Goal: Ask a question

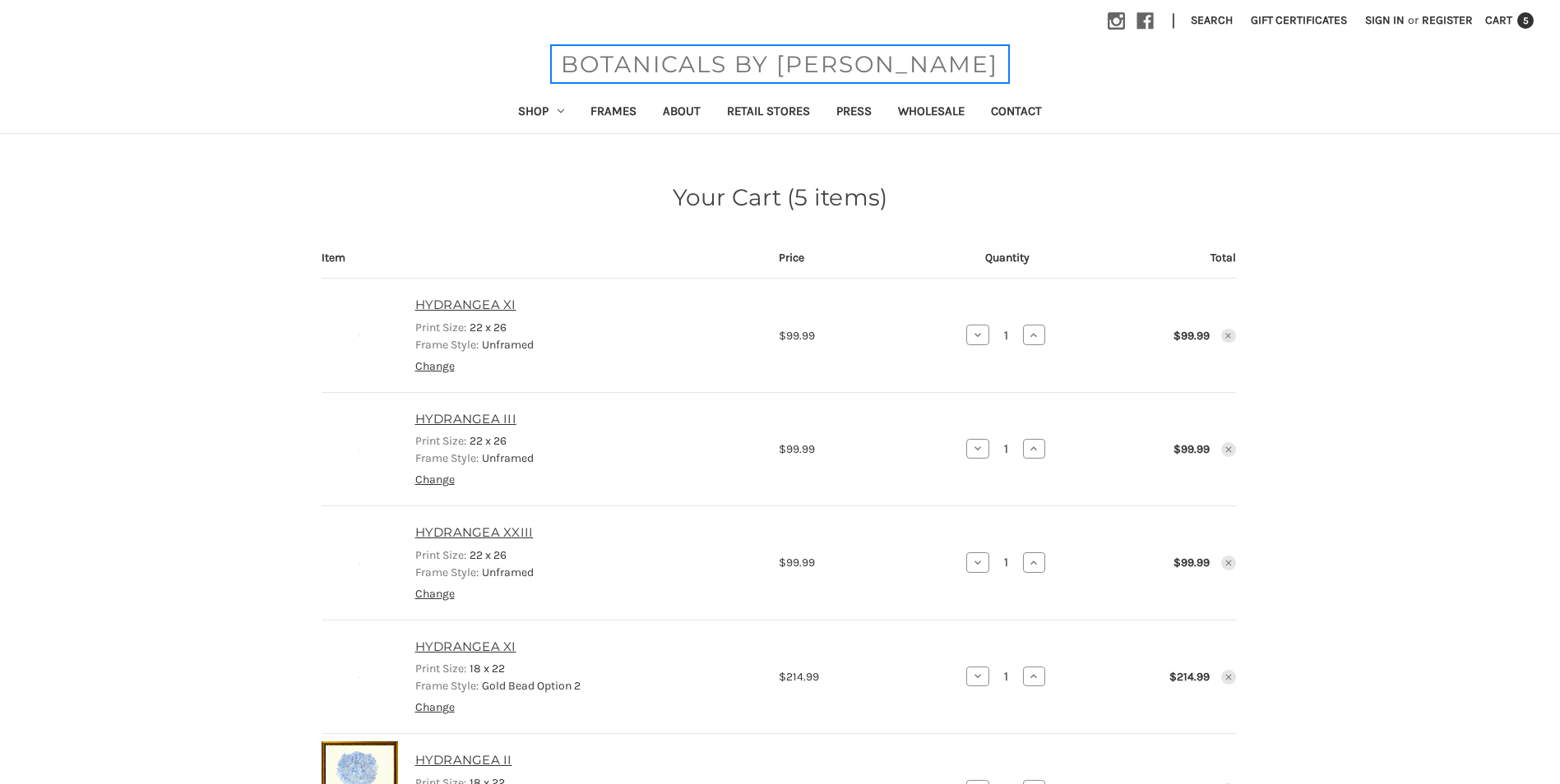
click at [735, 65] on span "BOTANICALS BY [PERSON_NAME]" at bounding box center [780, 64] width 454 height 35
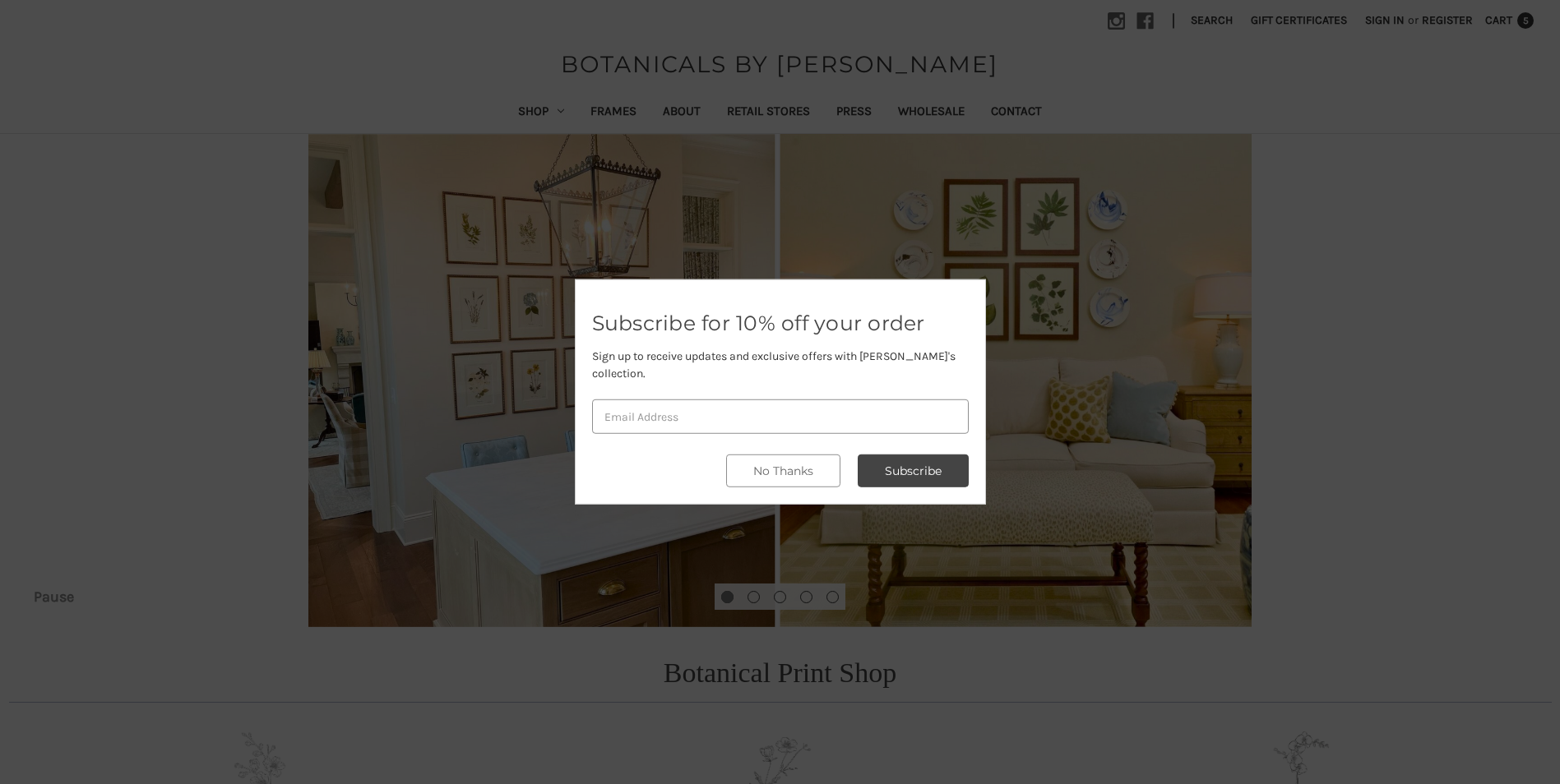
click at [1215, 382] on div at bounding box center [780, 392] width 1560 height 784
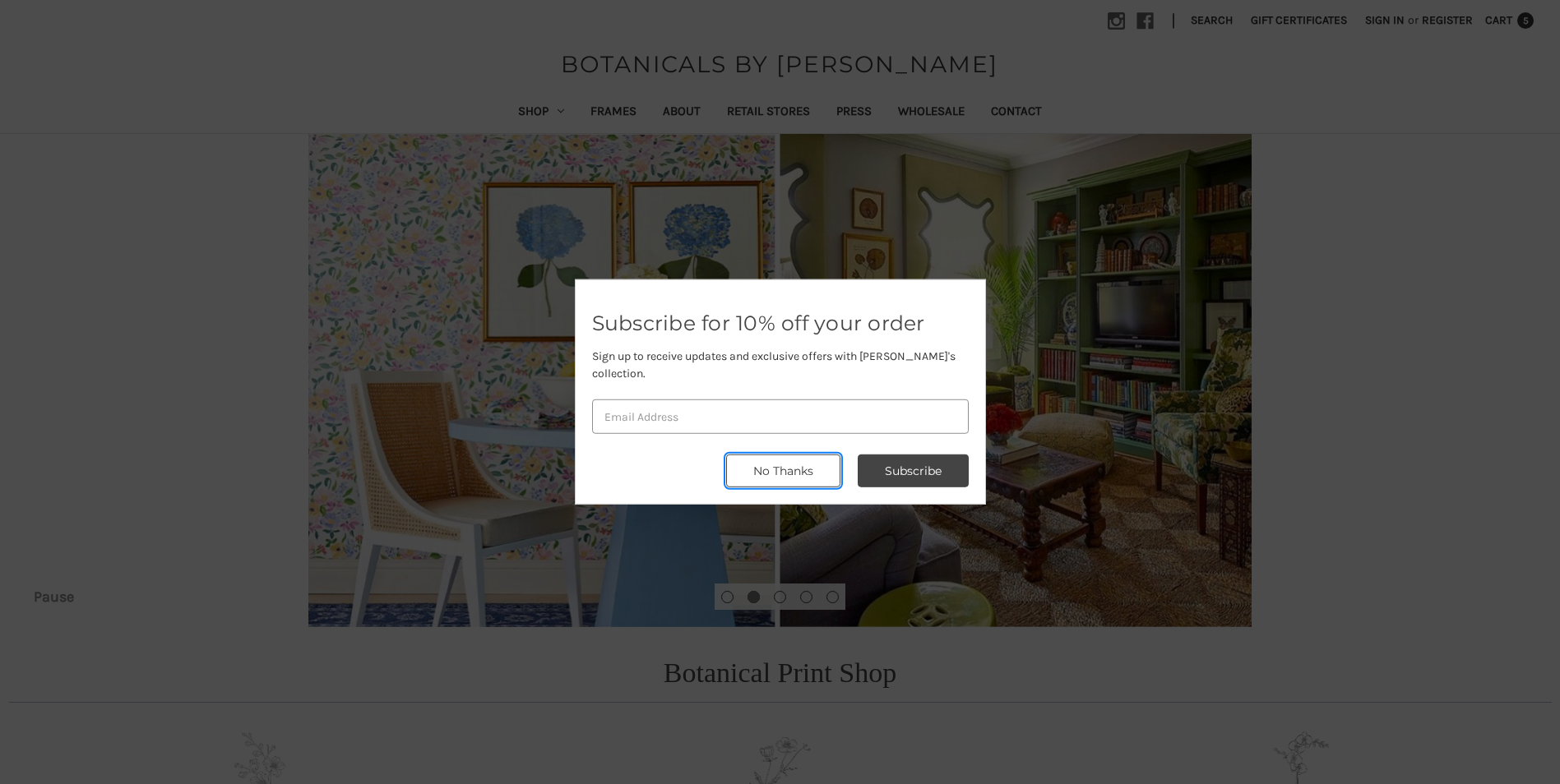
click at [751, 464] on button "No Thanks" at bounding box center [783, 471] width 115 height 33
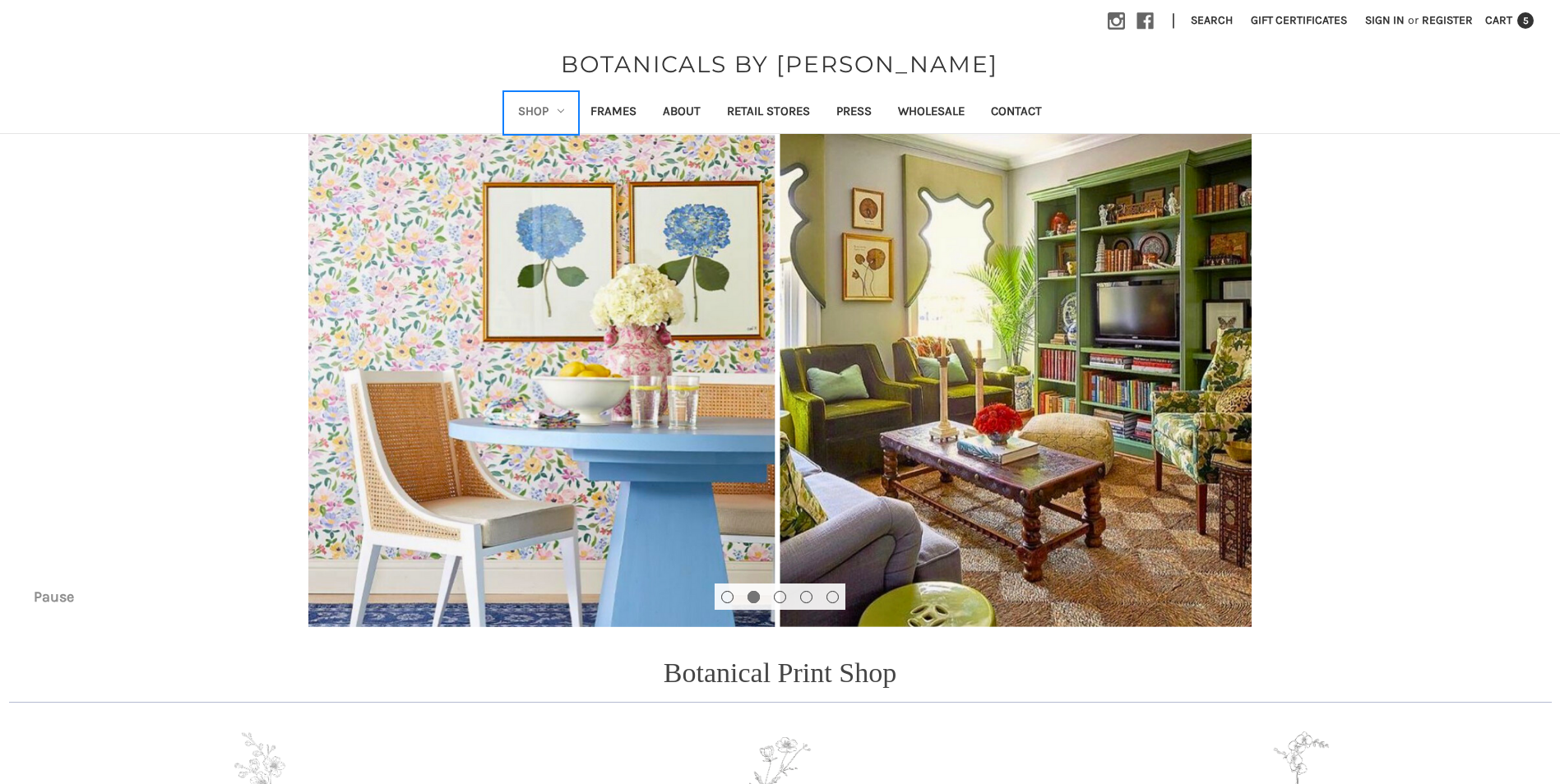
click at [540, 114] on link "Shop" at bounding box center [540, 113] width 72 height 40
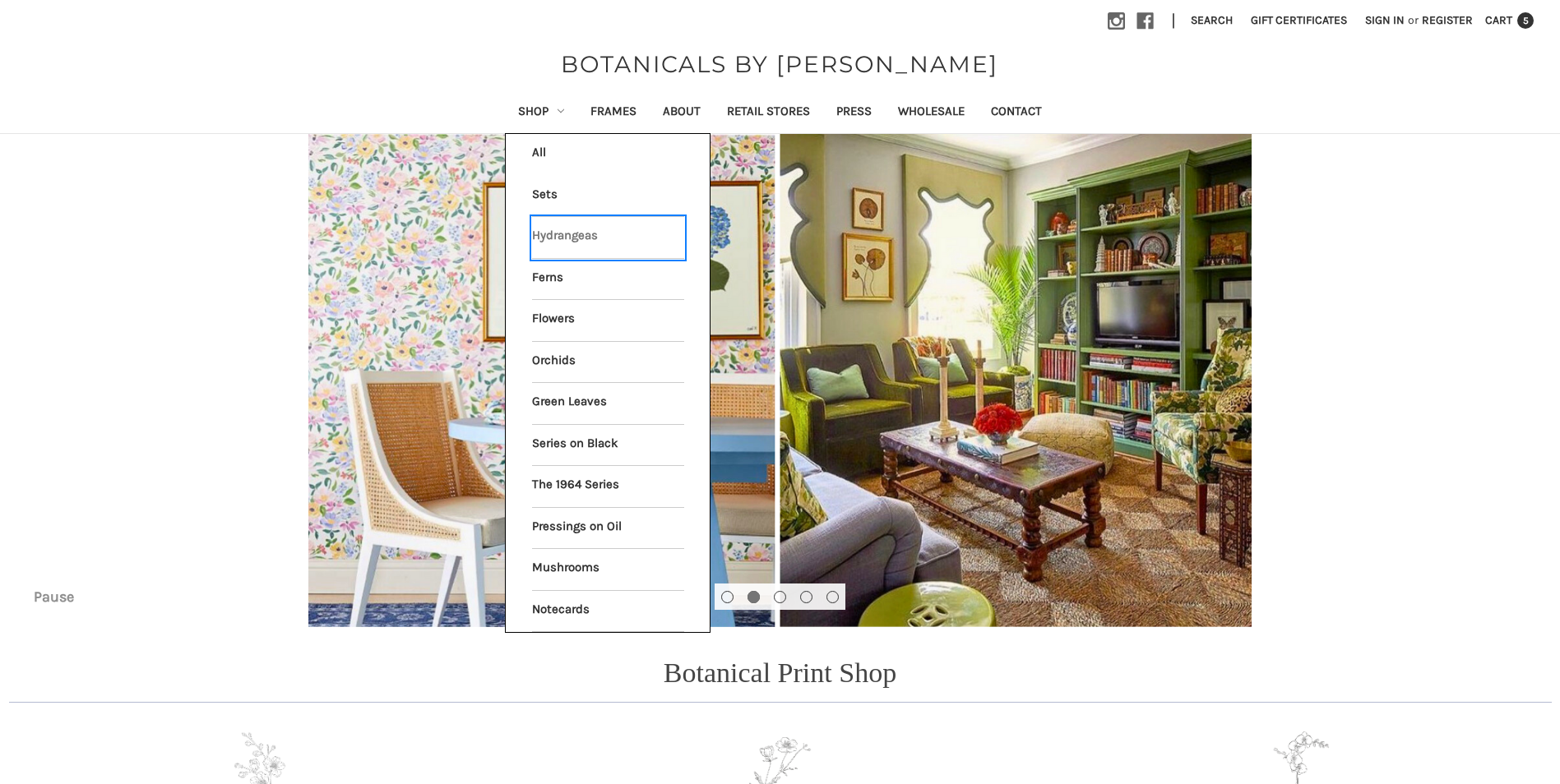
click at [549, 238] on link "Hydrangeas" at bounding box center [607, 237] width 153 height 41
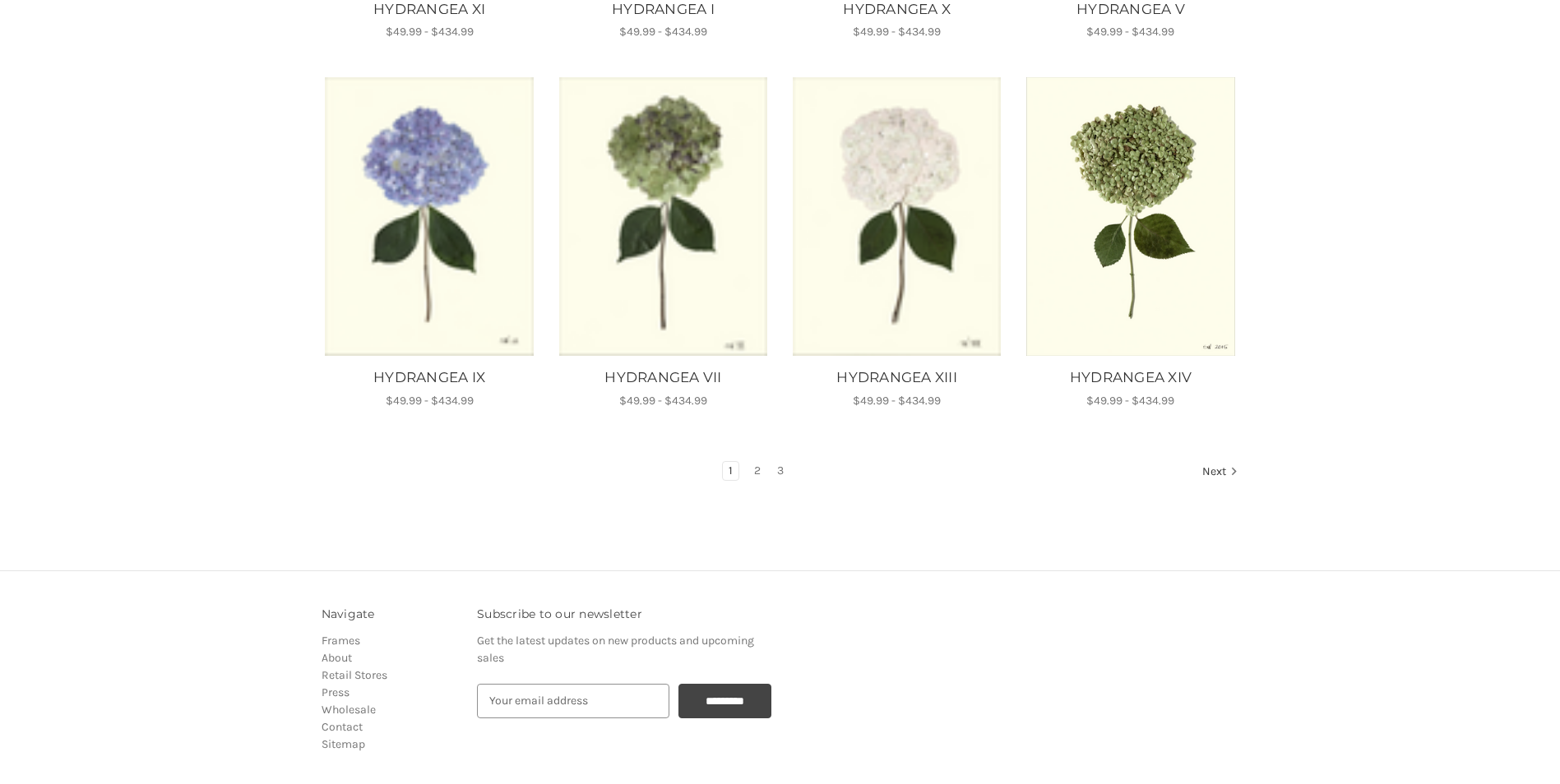
scroll to position [986, 0]
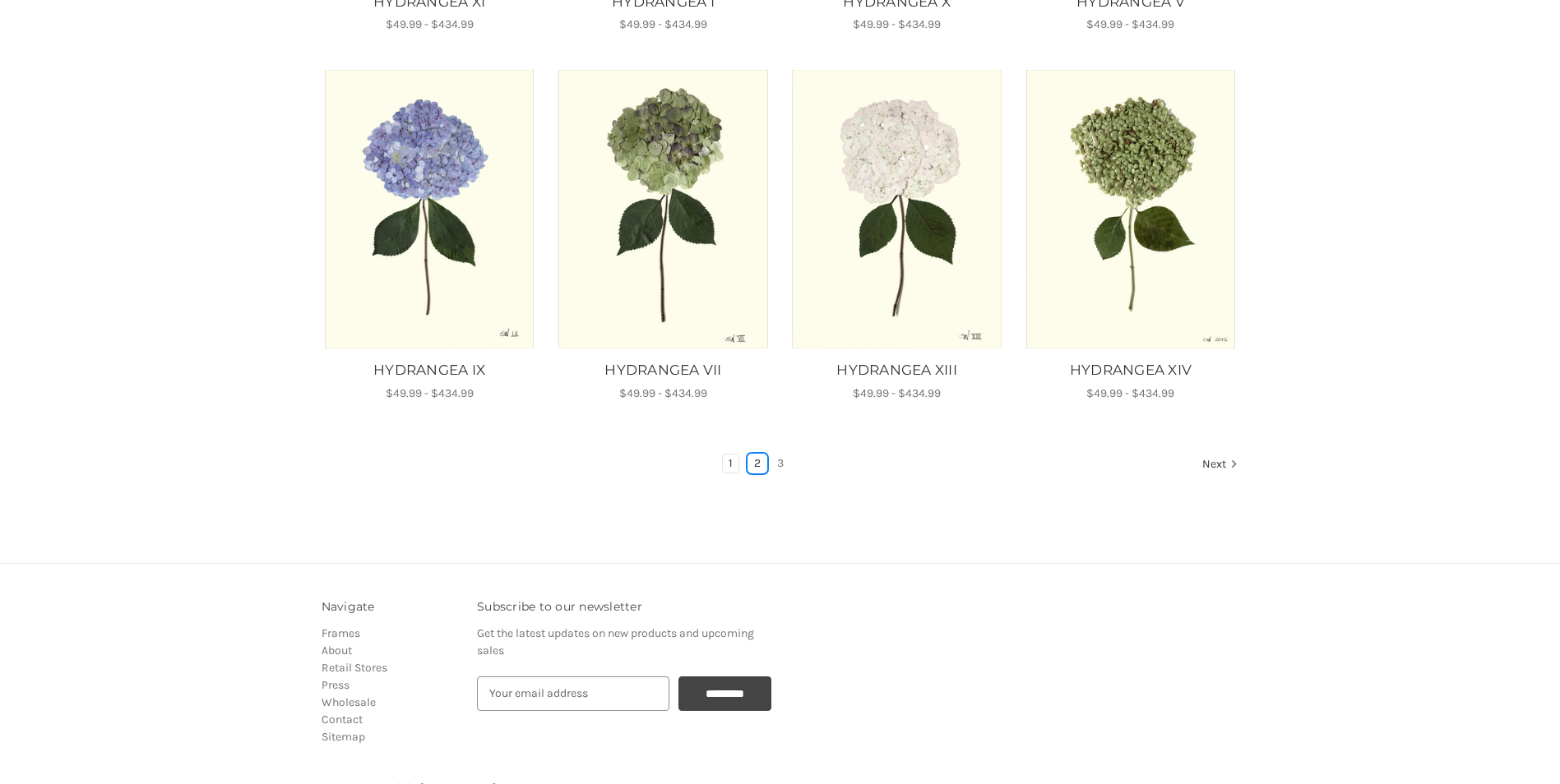
click at [753, 466] on link "2" at bounding box center [757, 463] width 18 height 18
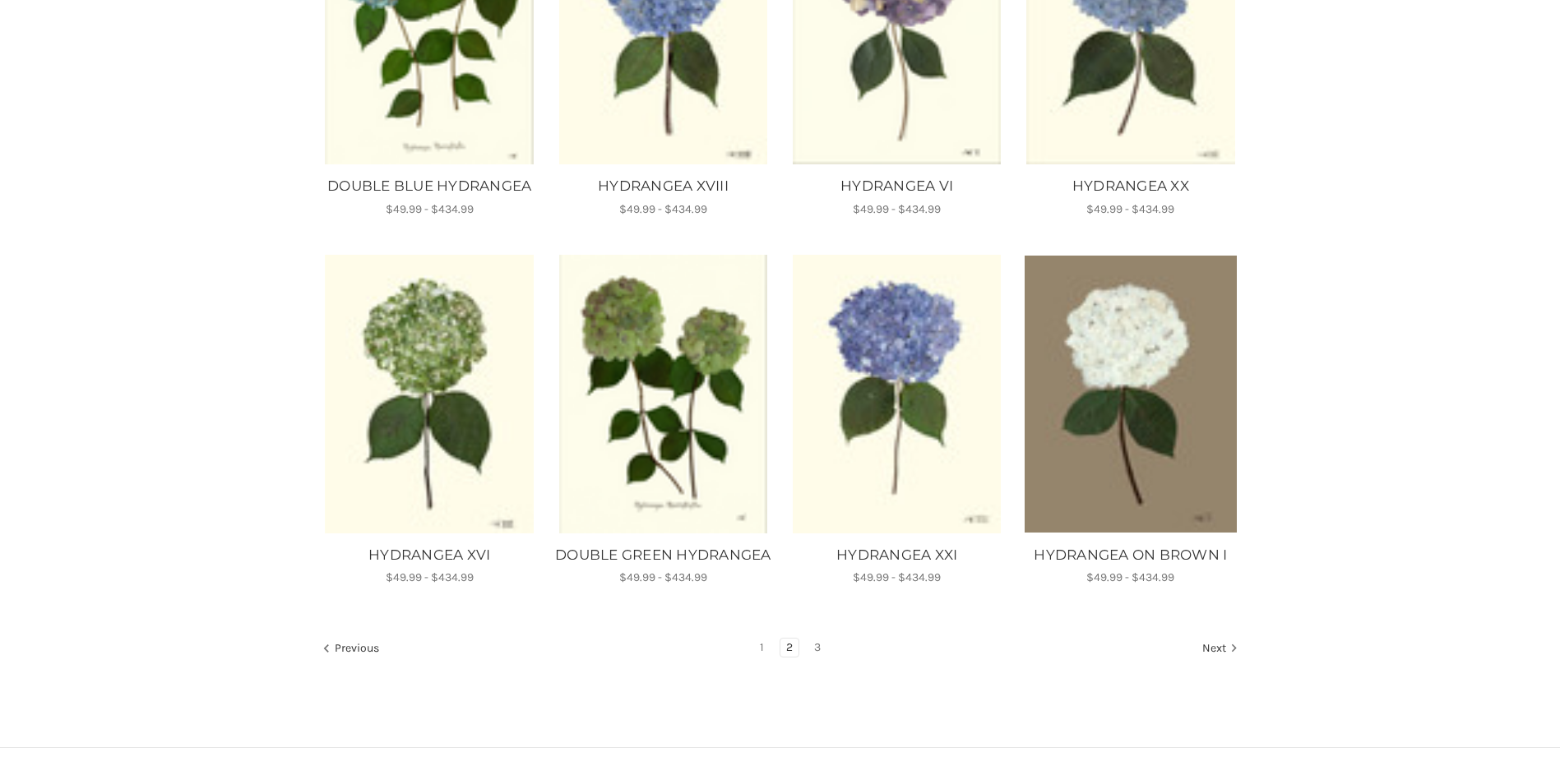
scroll to position [904, 0]
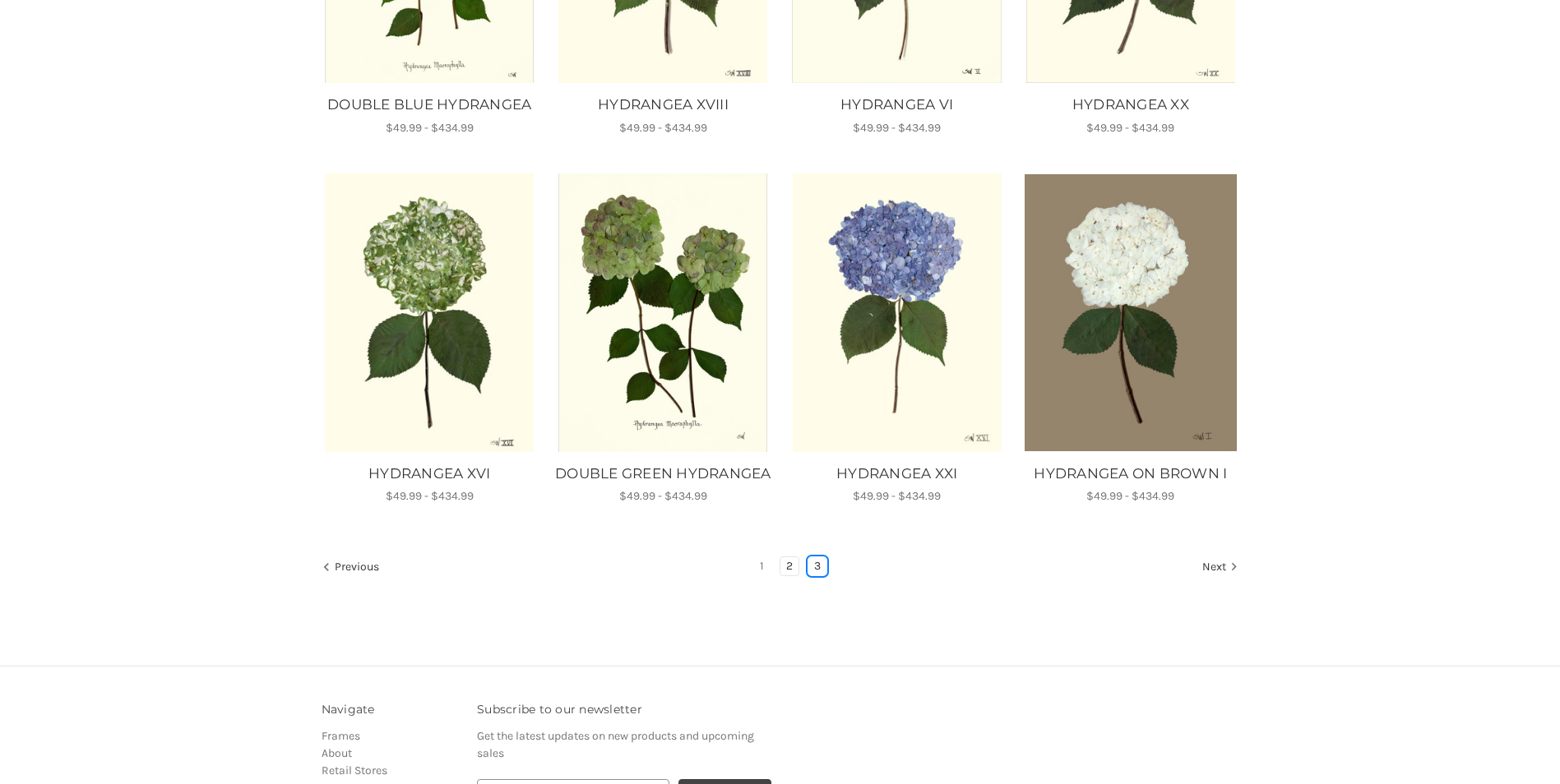
click at [815, 575] on link "3" at bounding box center [817, 566] width 18 height 18
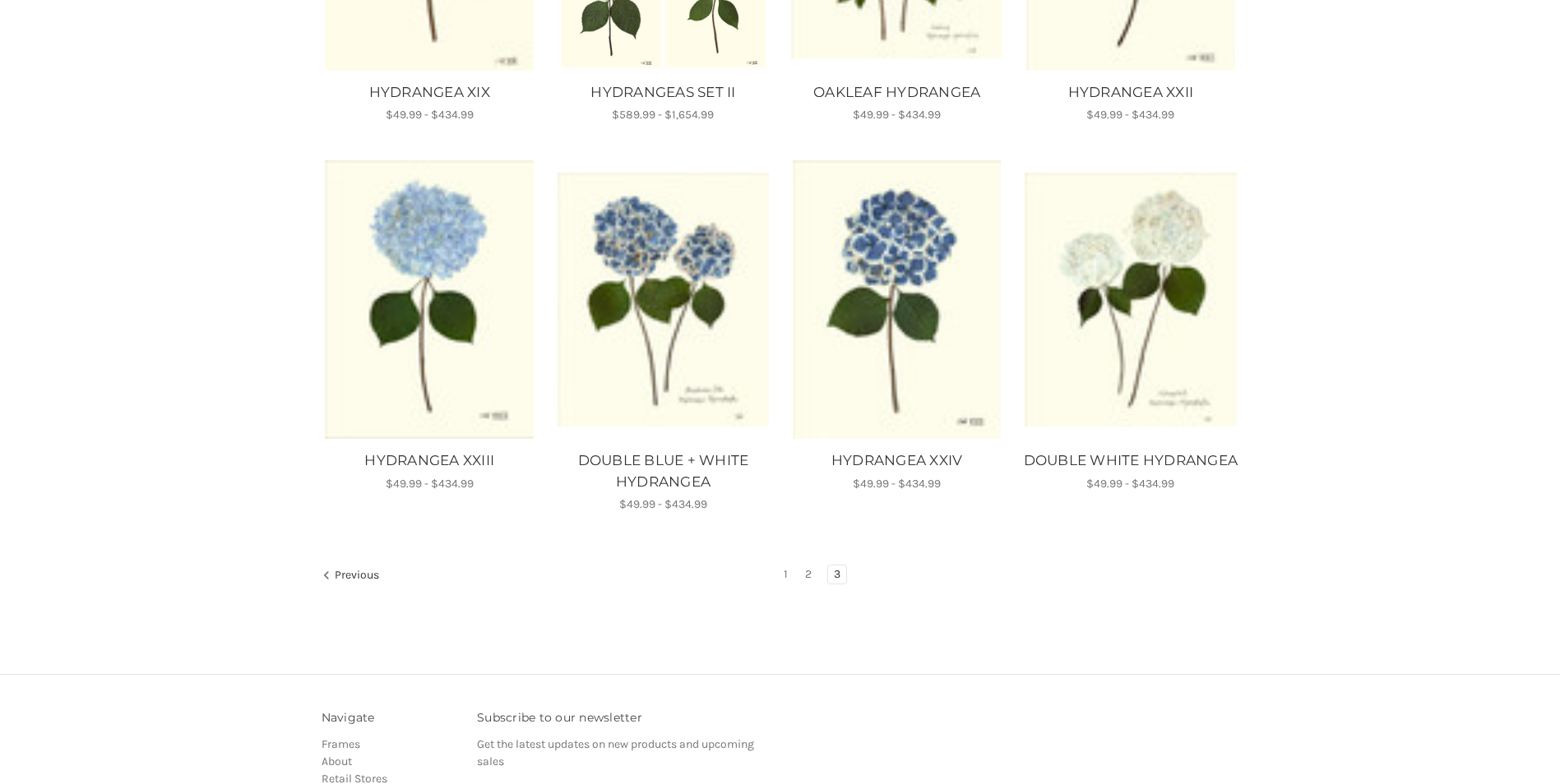
scroll to position [986, 0]
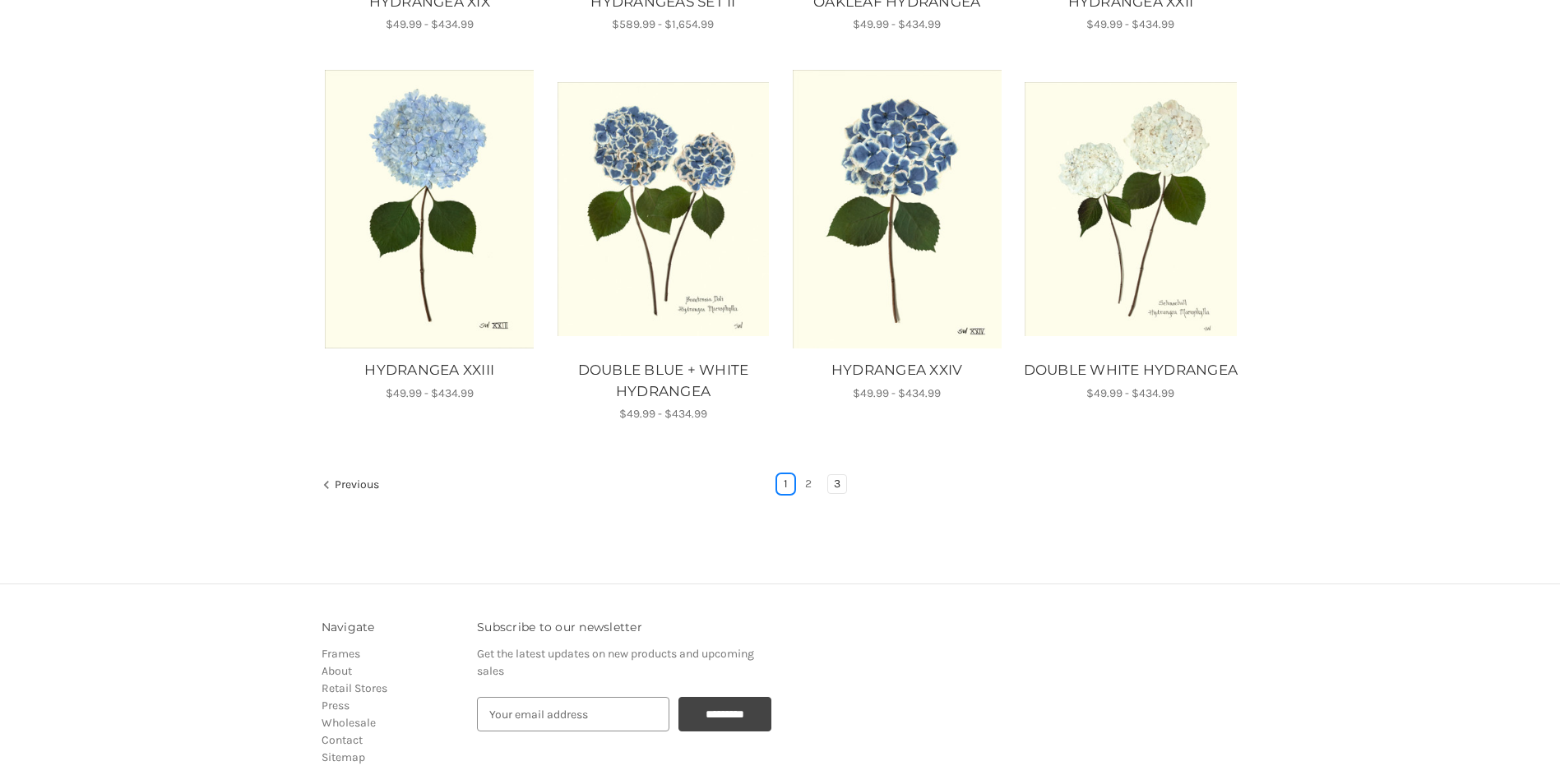
click at [785, 483] on link "1" at bounding box center [785, 484] width 16 height 18
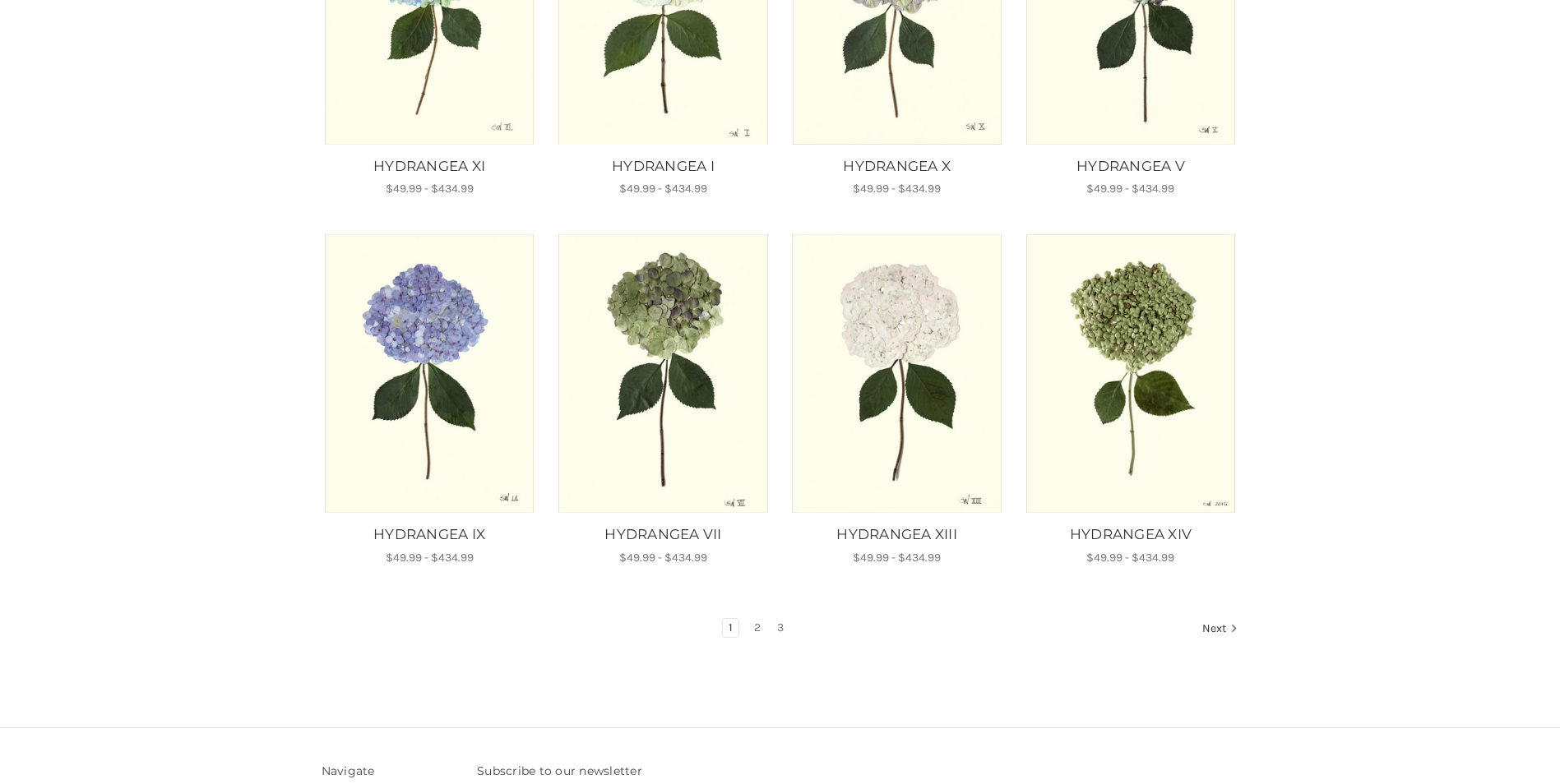
scroll to position [1065, 0]
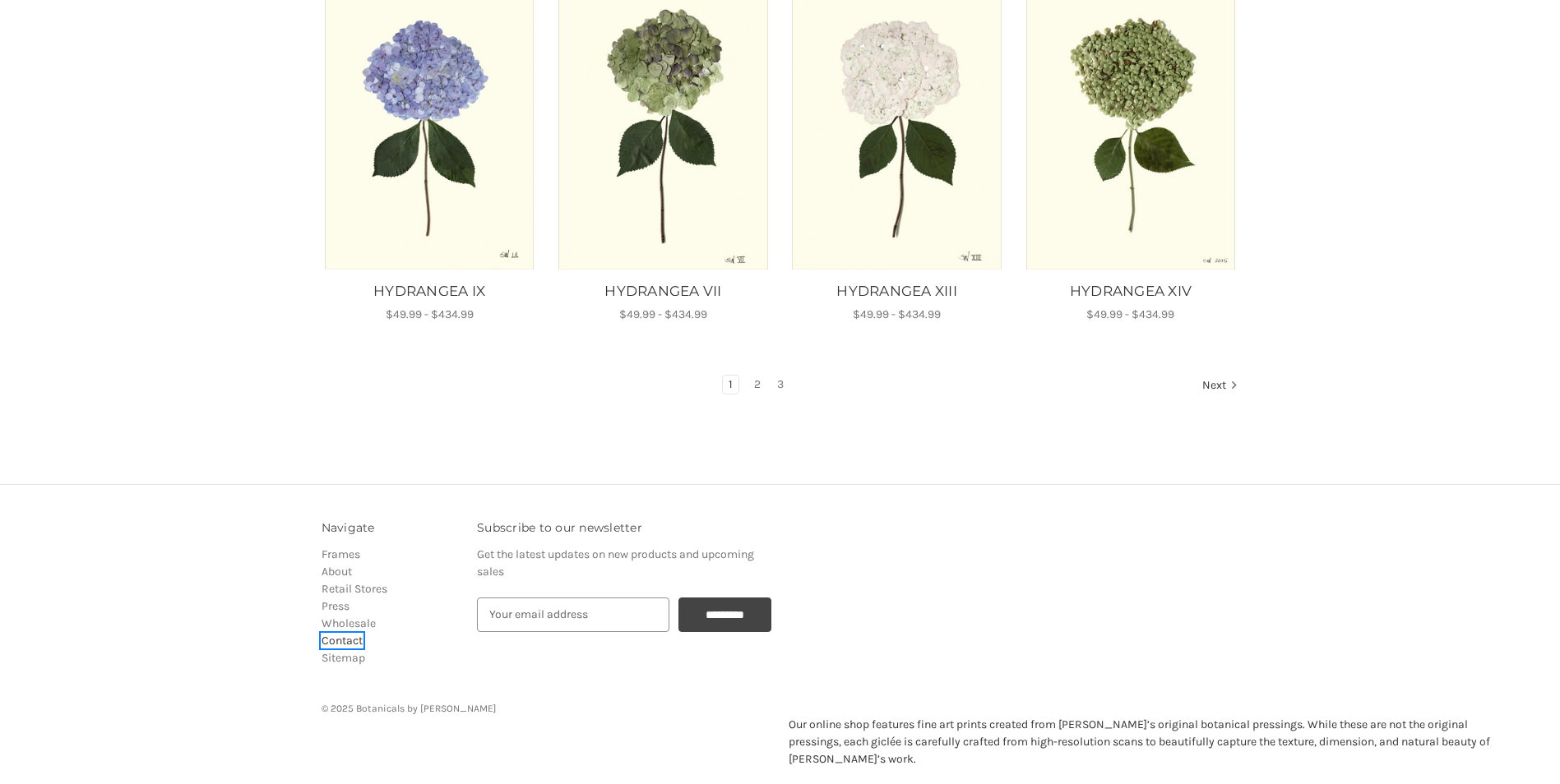
click at [340, 642] on link "Contact" at bounding box center [342, 640] width 41 height 14
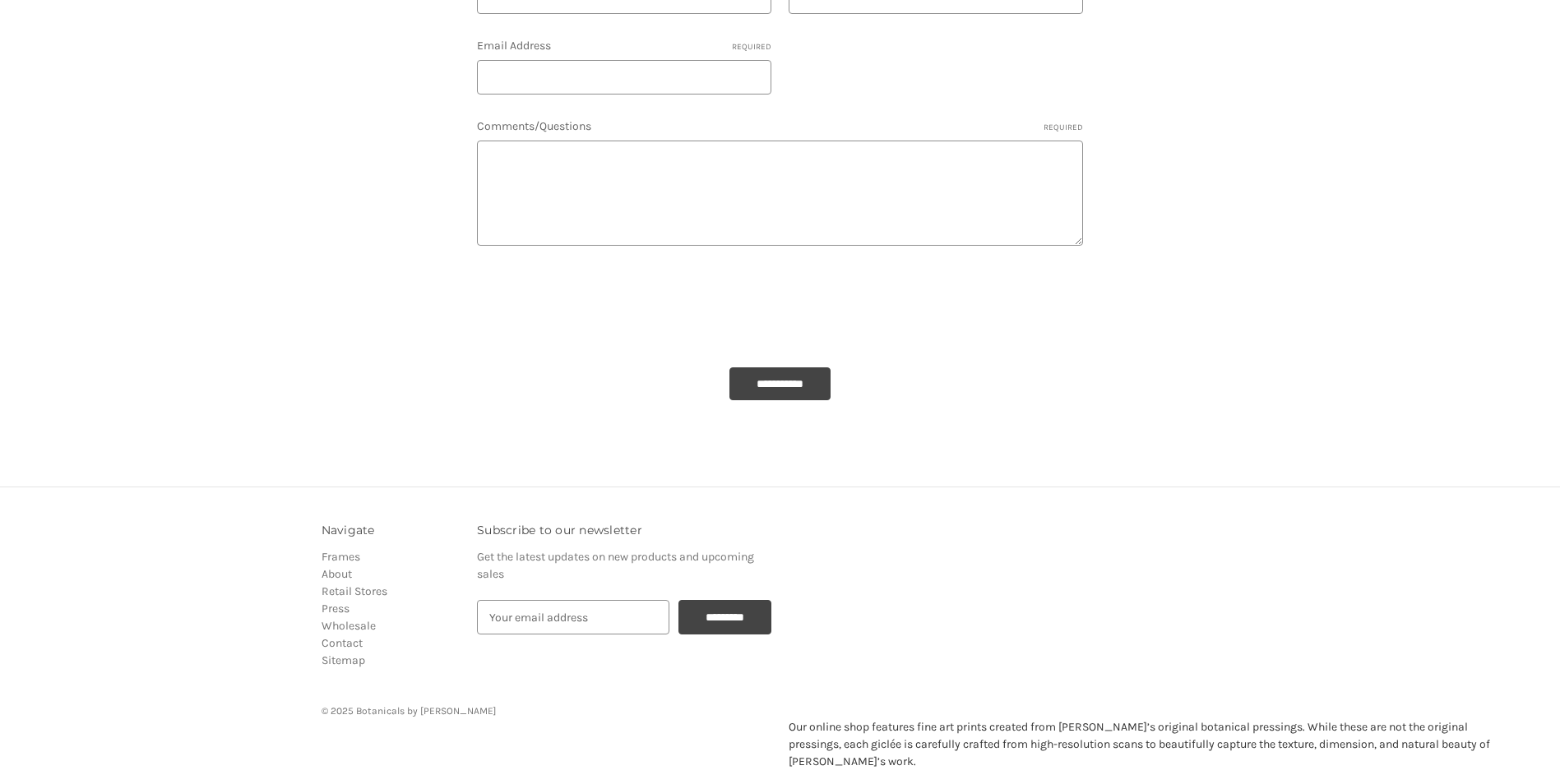
scroll to position [296, 0]
click at [343, 641] on link "Contact" at bounding box center [342, 639] width 41 height 14
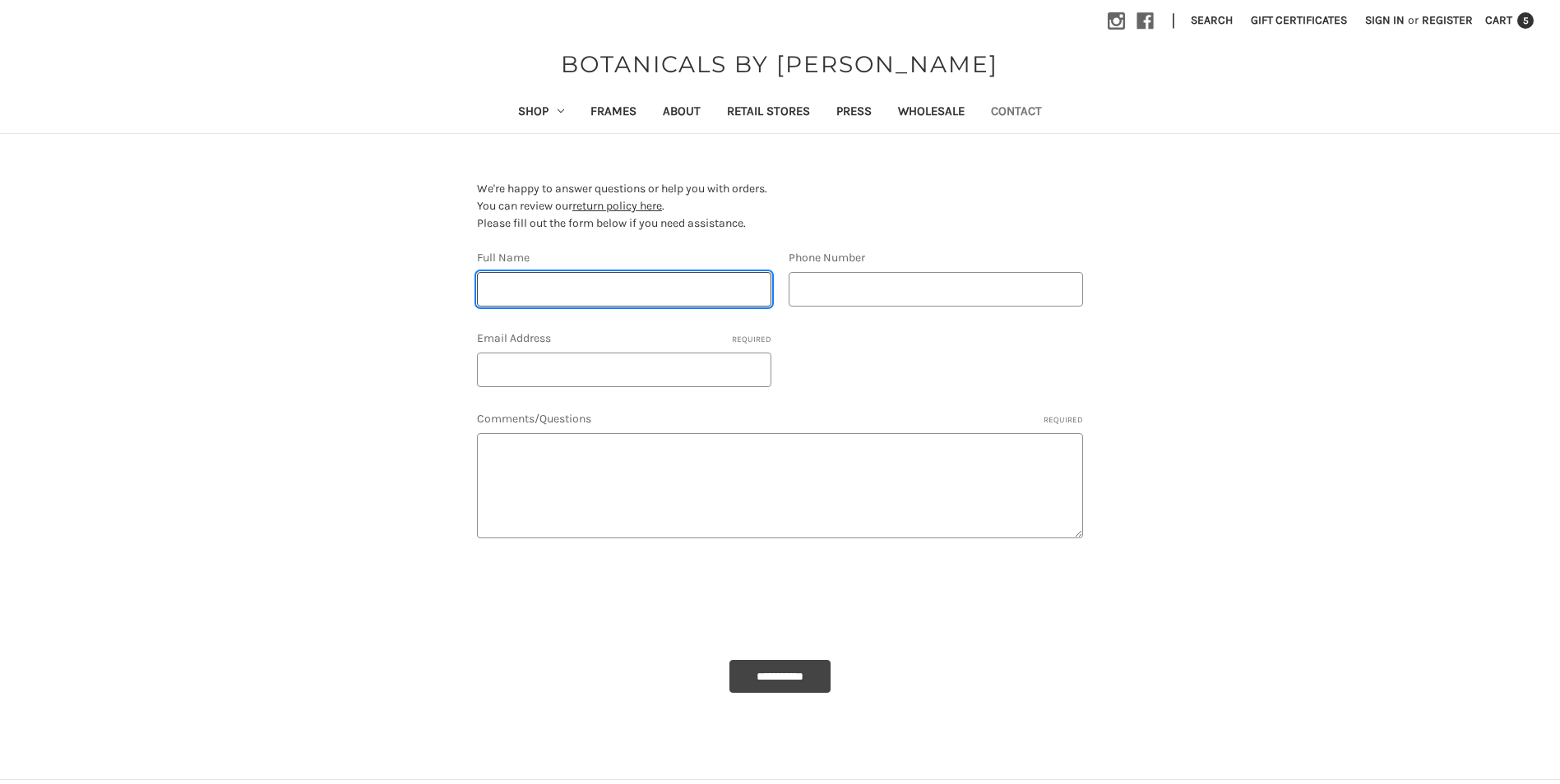
click at [519, 289] on input "Full Name" at bounding box center [624, 290] width 295 height 35
type input "Cheryl Padgett Craddock"
type input "9014825445"
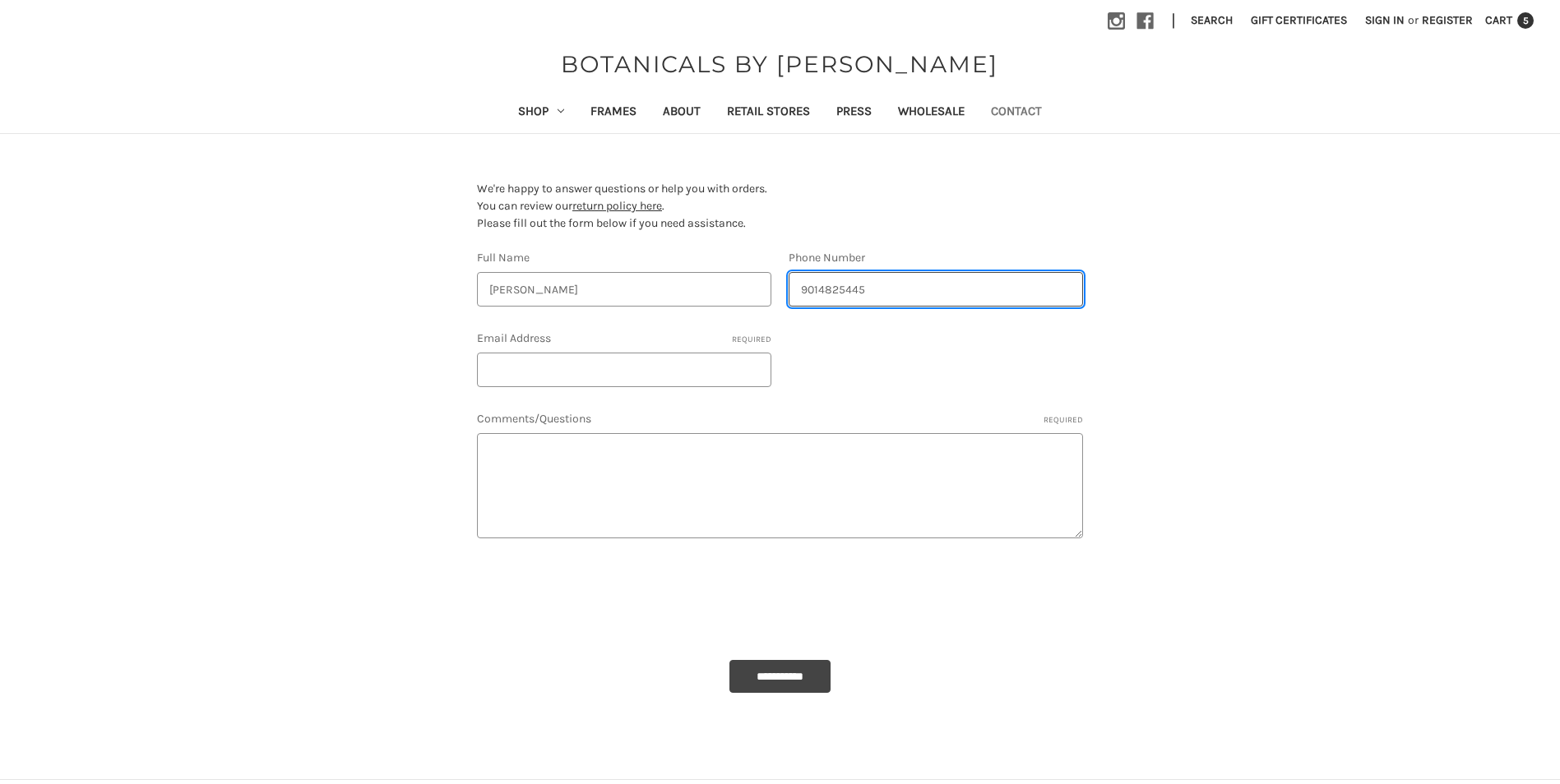
type input "clayncheryl@aol.com"
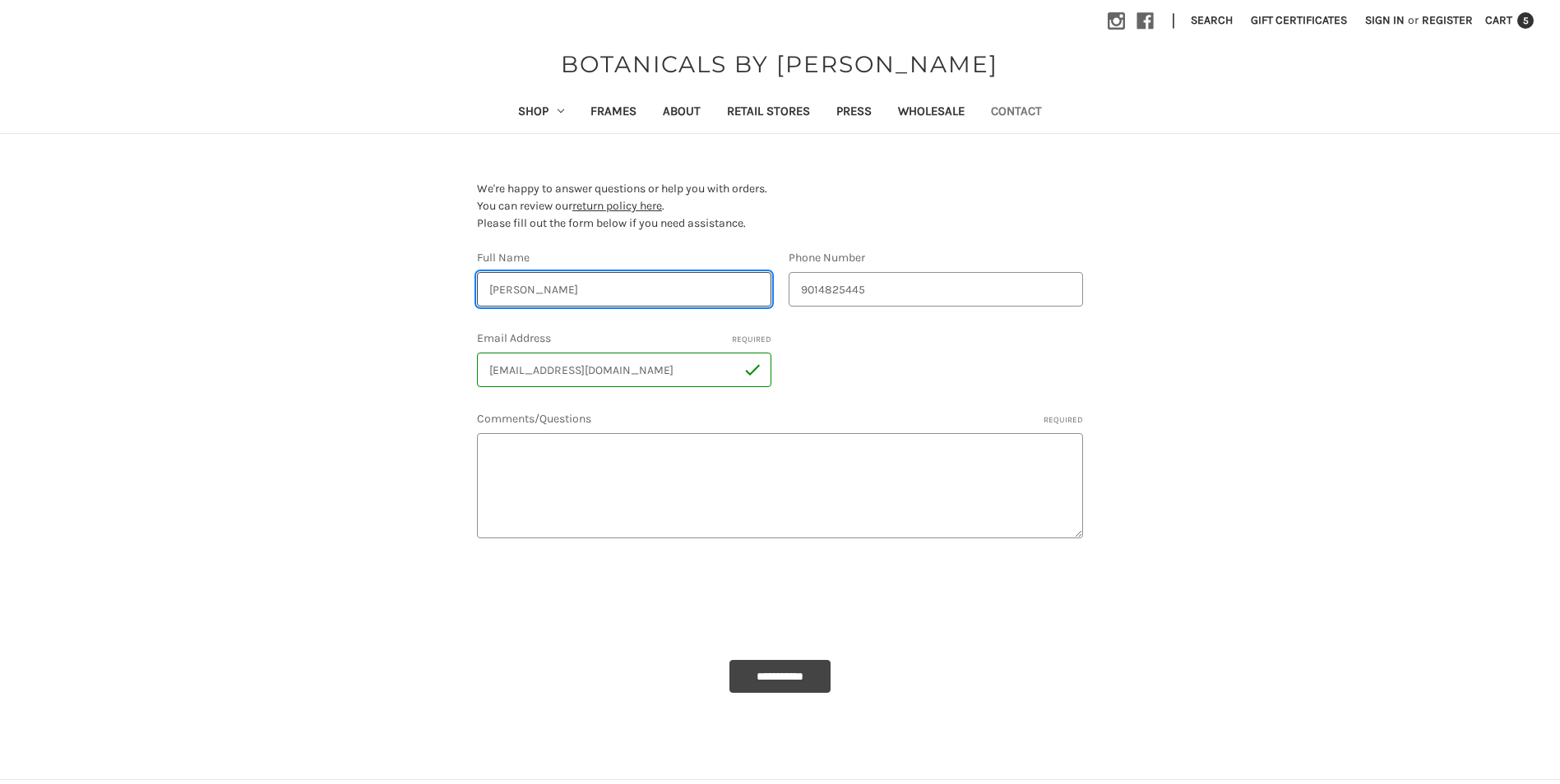
type input "Cheryl Craddock"
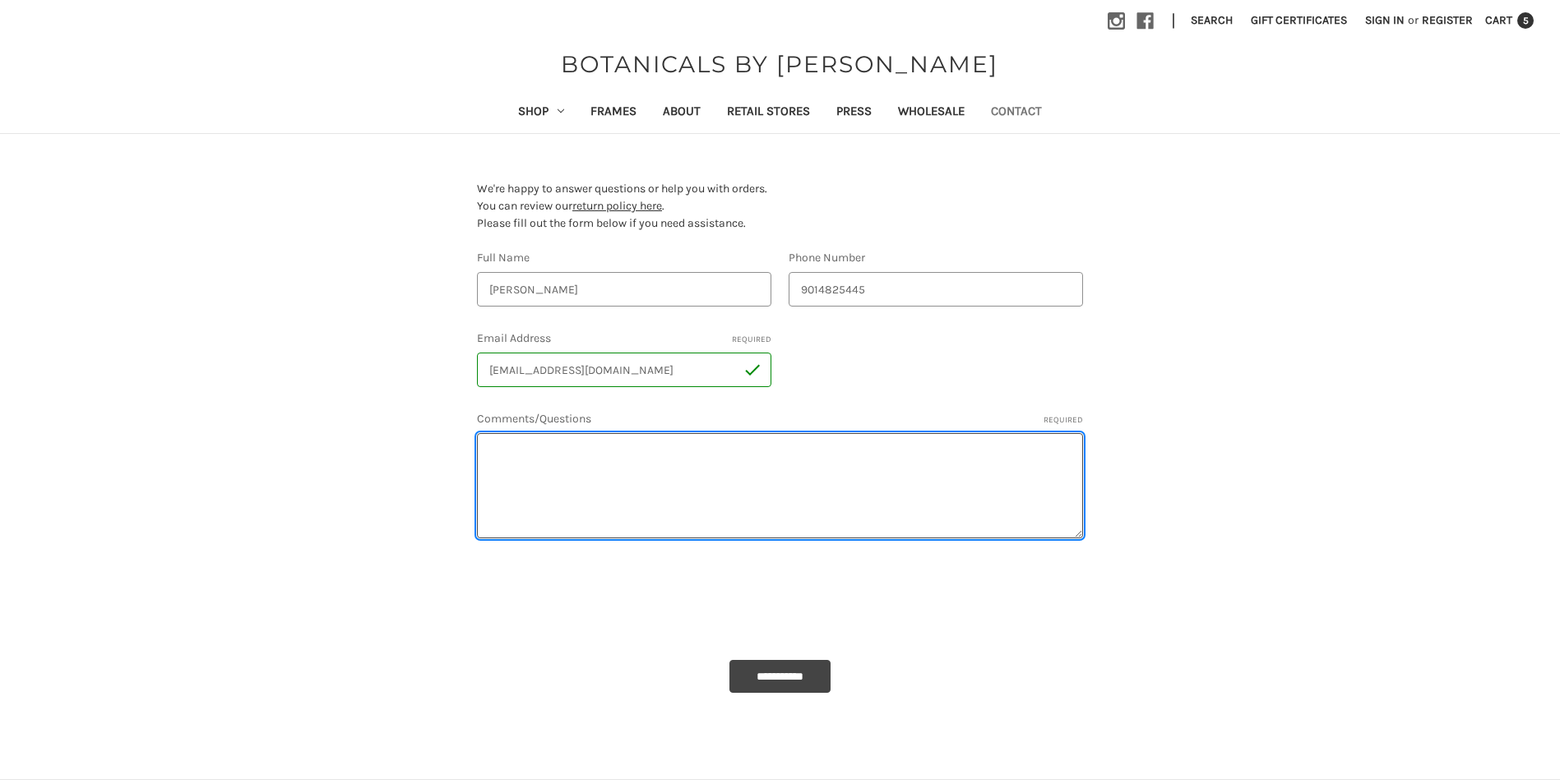
click at [551, 447] on textarea "Comments/Questions Required" at bounding box center [780, 486] width 606 height 105
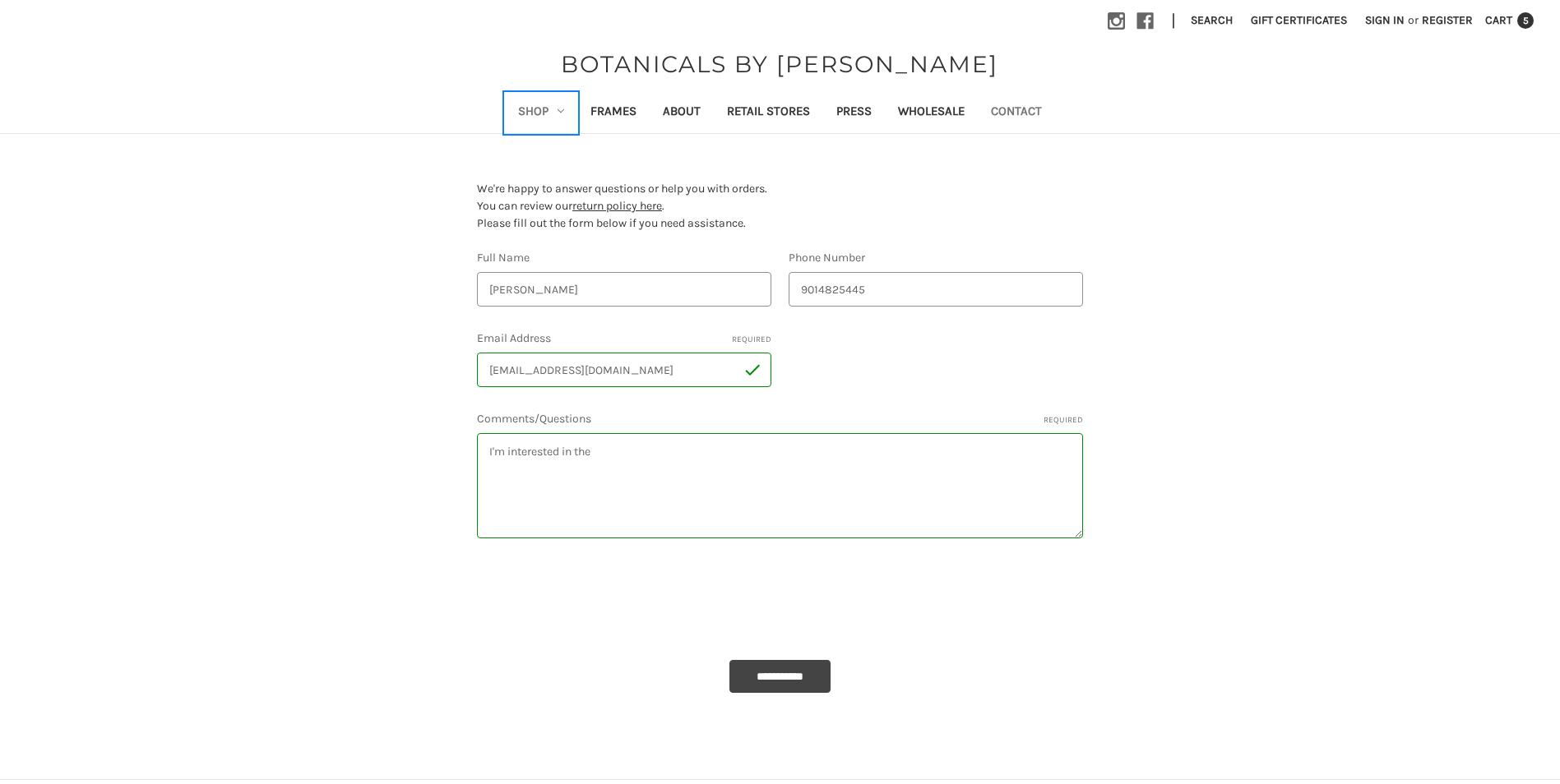
click at [540, 111] on link "Shop" at bounding box center [540, 113] width 72 height 40
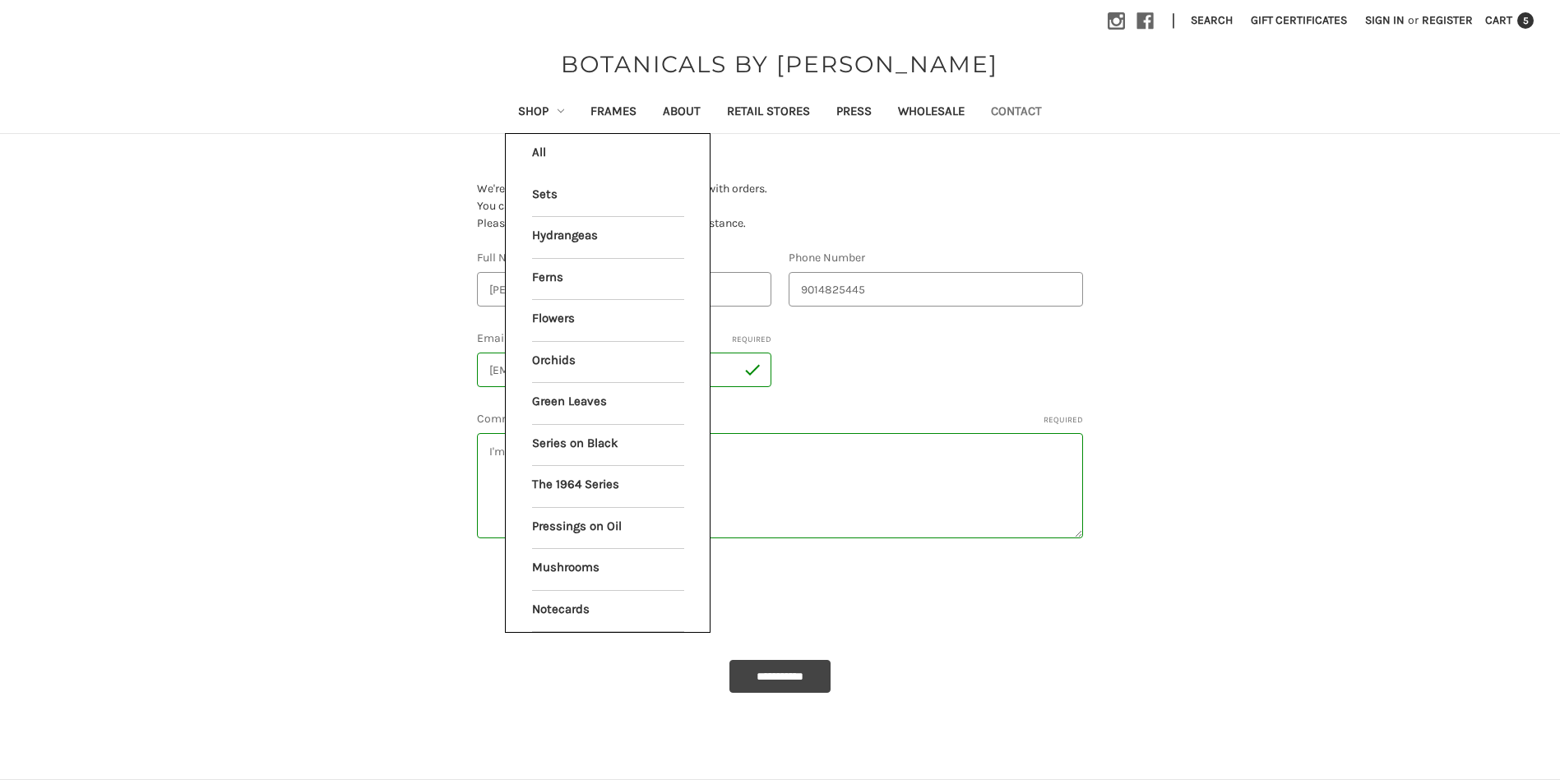
click at [1179, 229] on section "**********" at bounding box center [780, 436] width 935 height 547
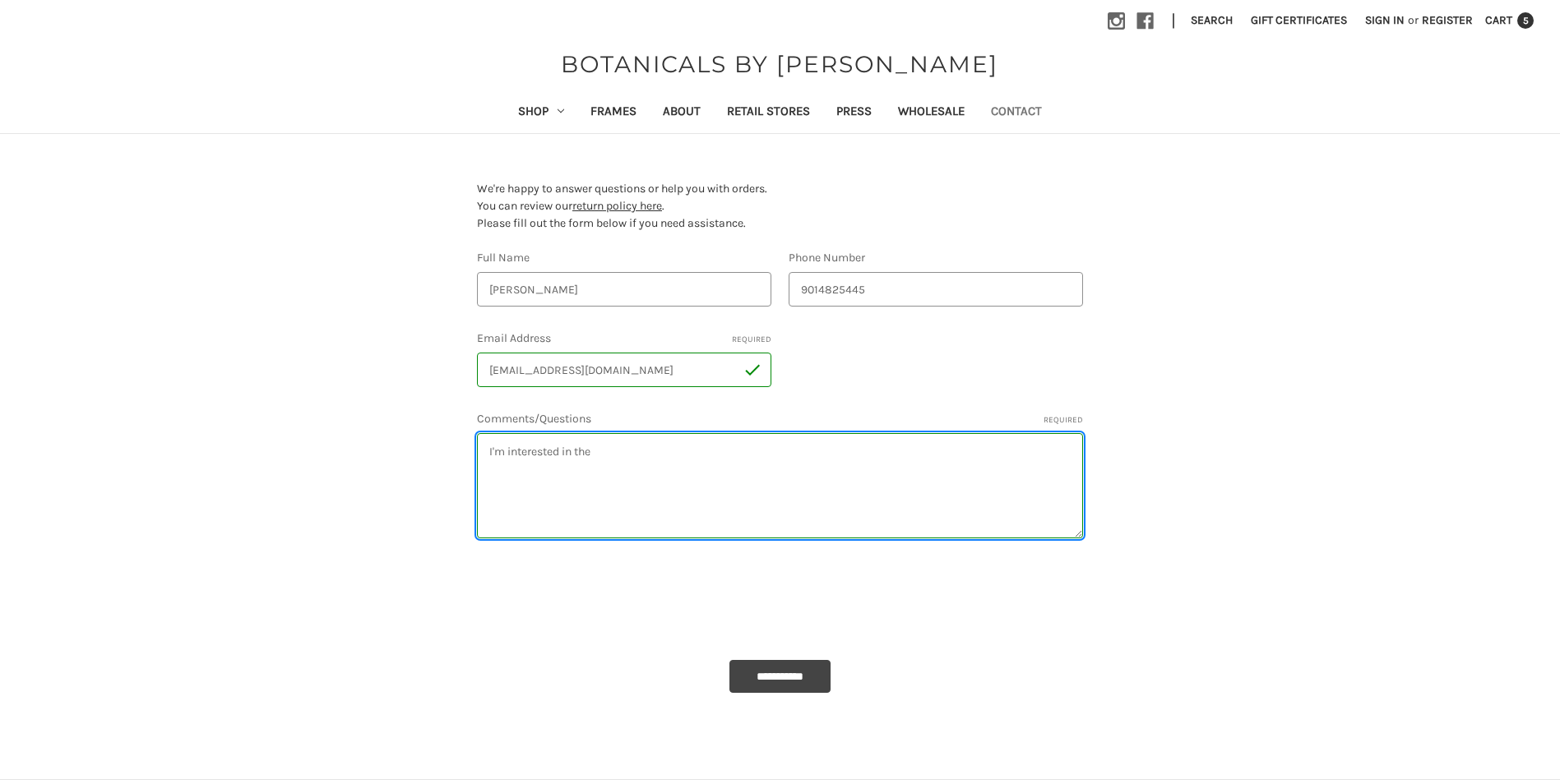
click at [629, 455] on textarea "I'm interested in the" at bounding box center [780, 486] width 606 height 105
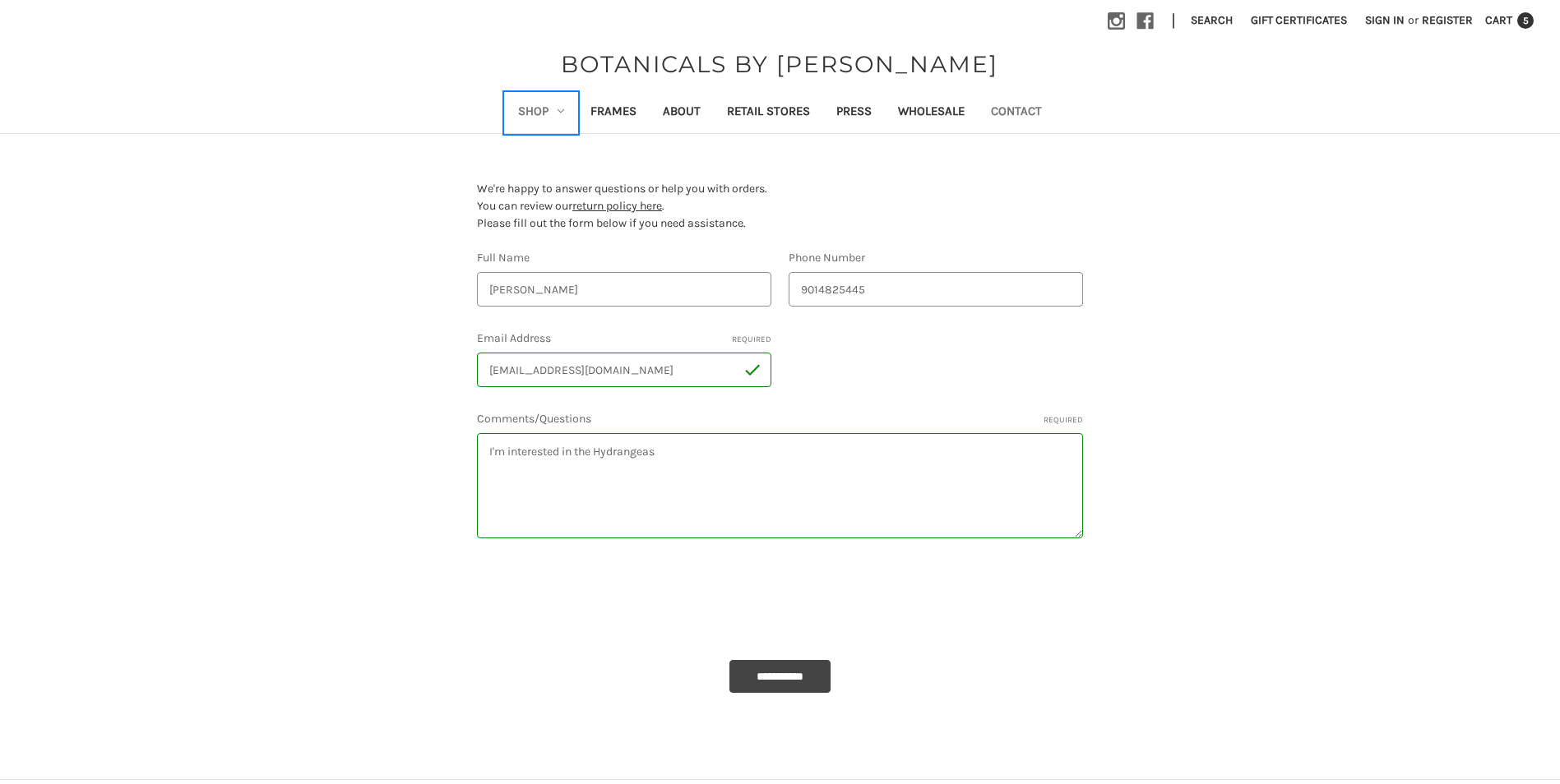
click at [533, 116] on link "Shop" at bounding box center [540, 113] width 72 height 40
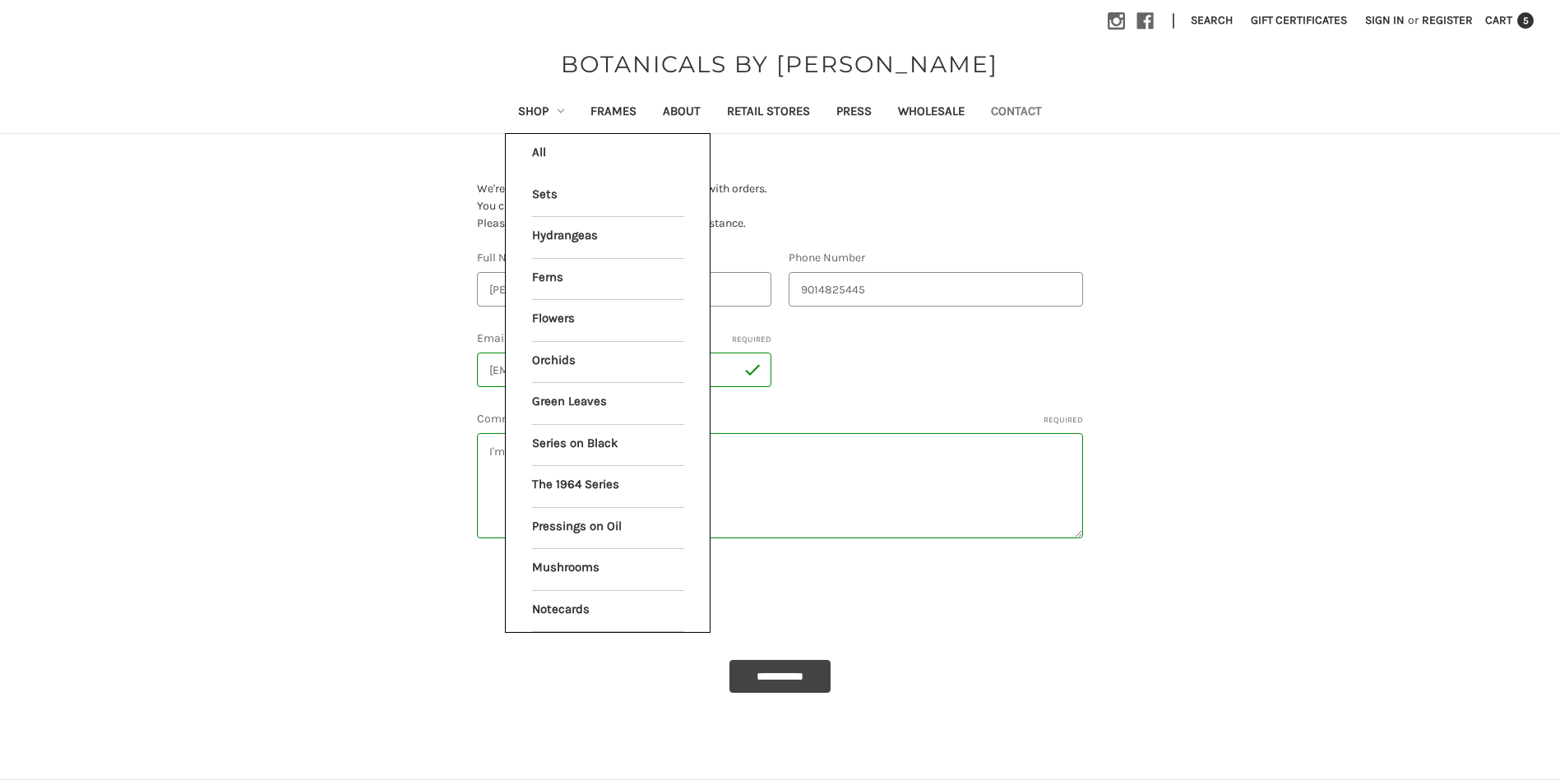
click at [1346, 292] on main "**********" at bounding box center [780, 436] width 1560 height 547
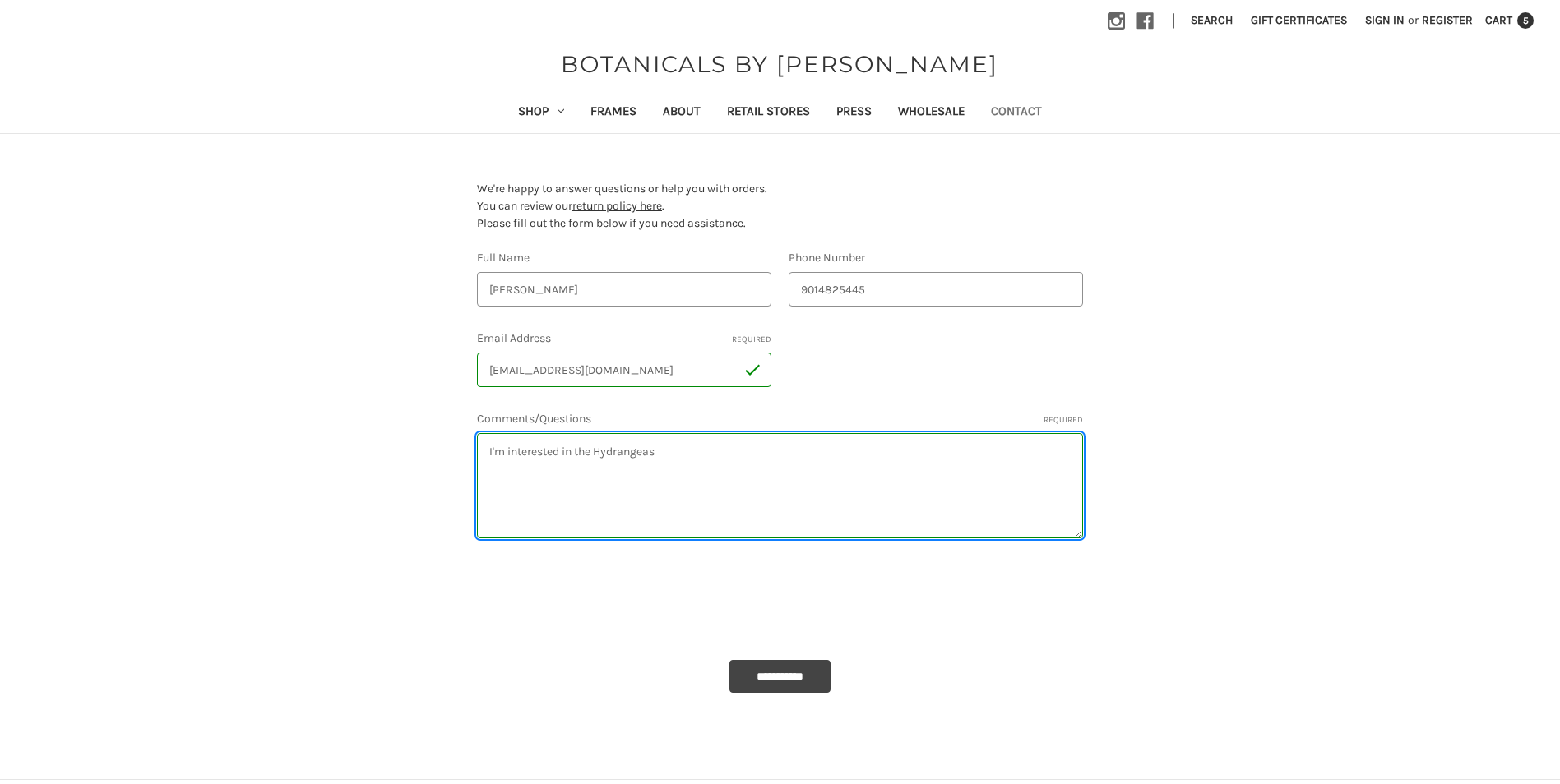
click at [698, 451] on textarea "I'm interested in the Hydrangeas" at bounding box center [780, 486] width 606 height 105
type textarea "I'm interested in the Hydrangeas prints or canvases and wanted to know which on…"
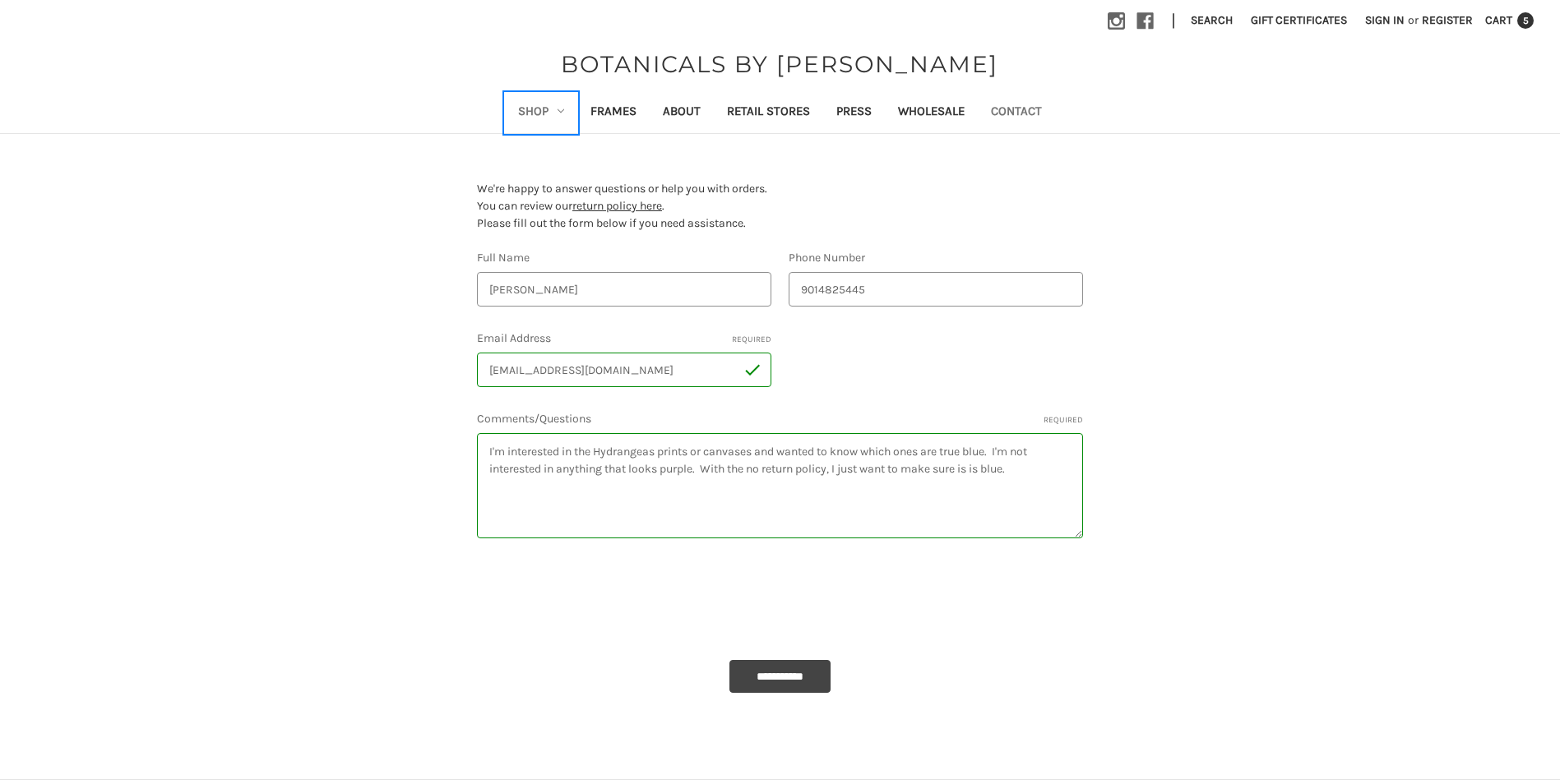
click at [537, 110] on link "Shop" at bounding box center [540, 113] width 72 height 40
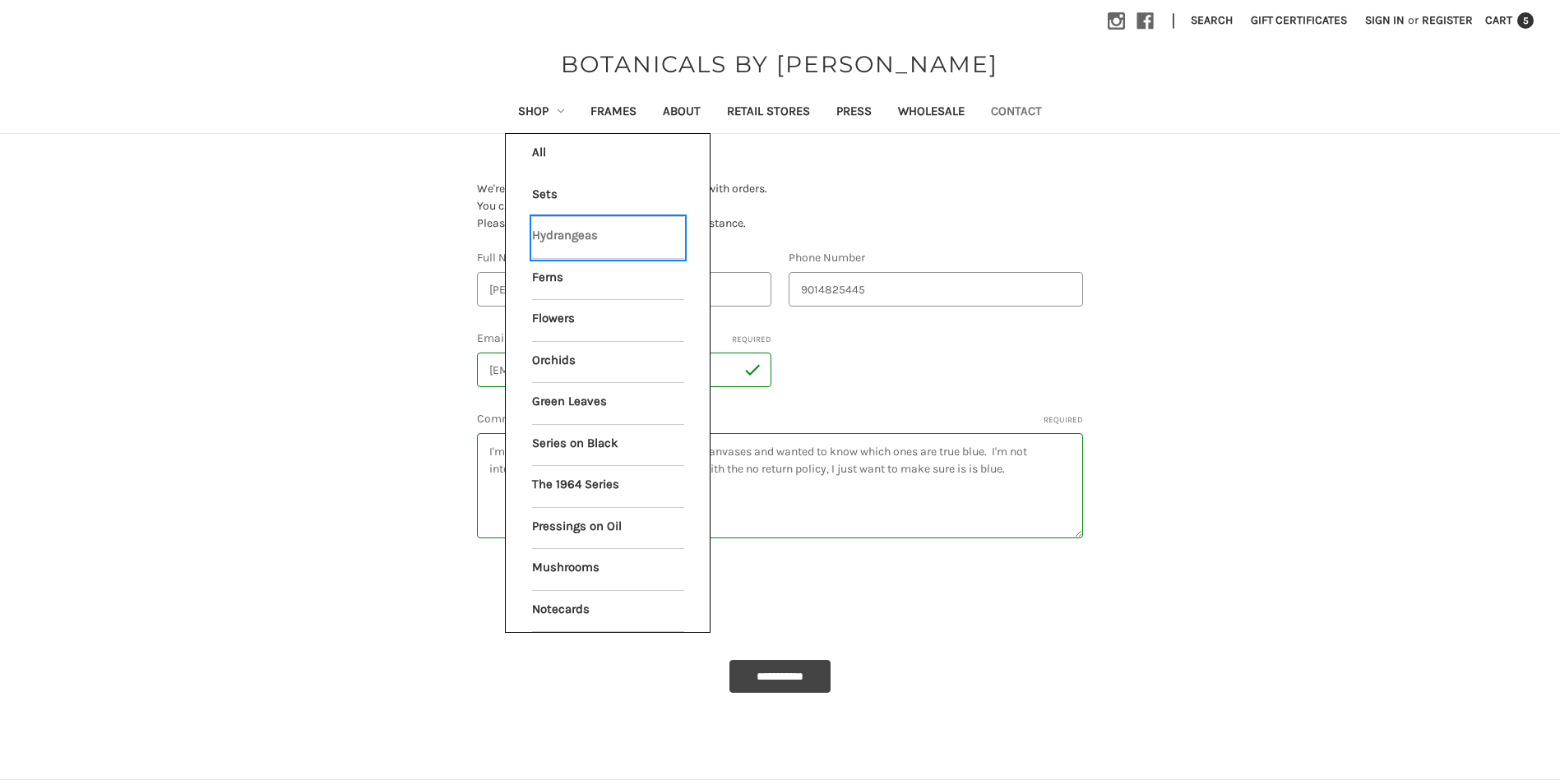
click at [537, 222] on link "Hydrangeas" at bounding box center [607, 237] width 153 height 41
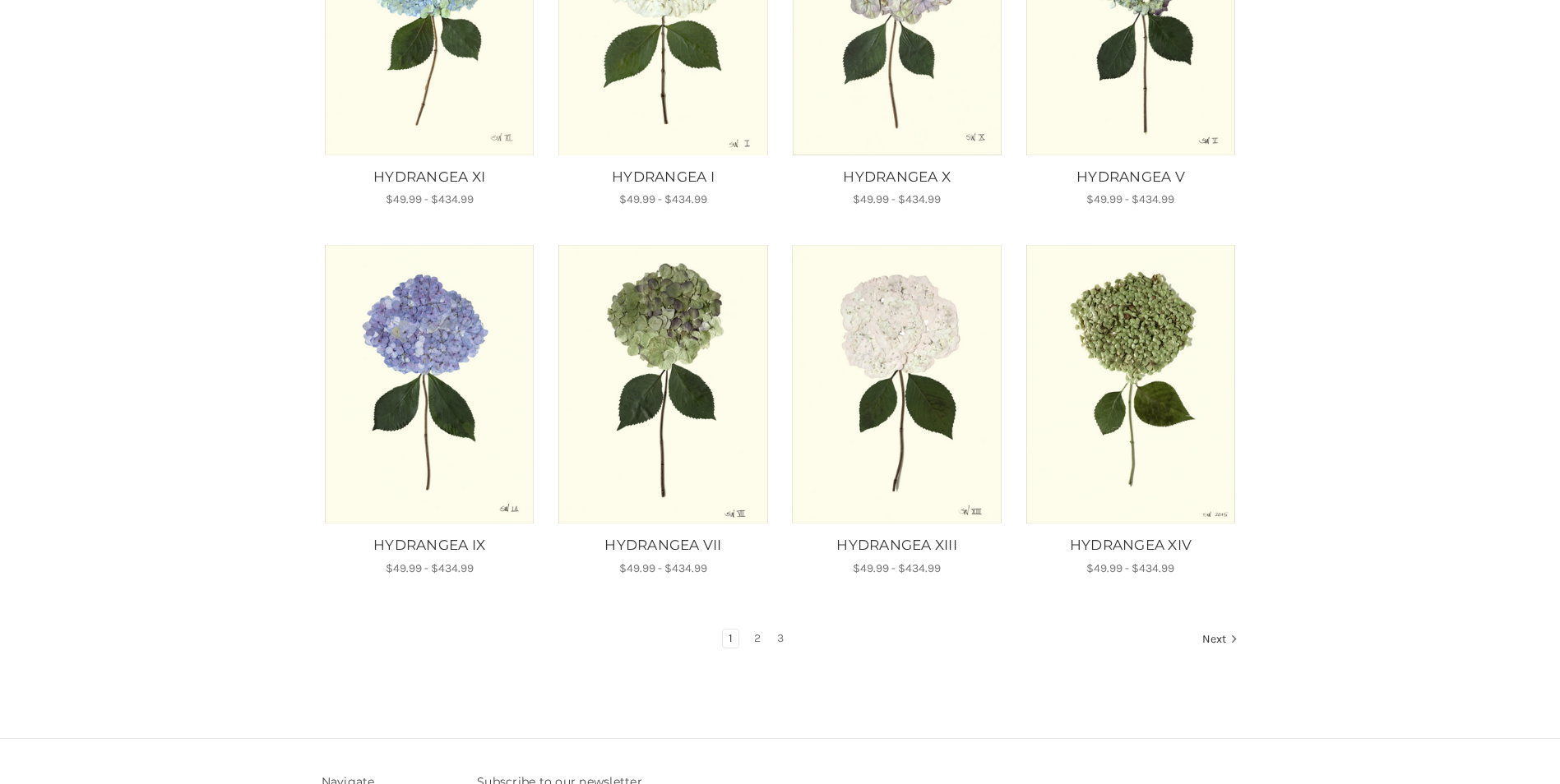
scroll to position [822, 0]
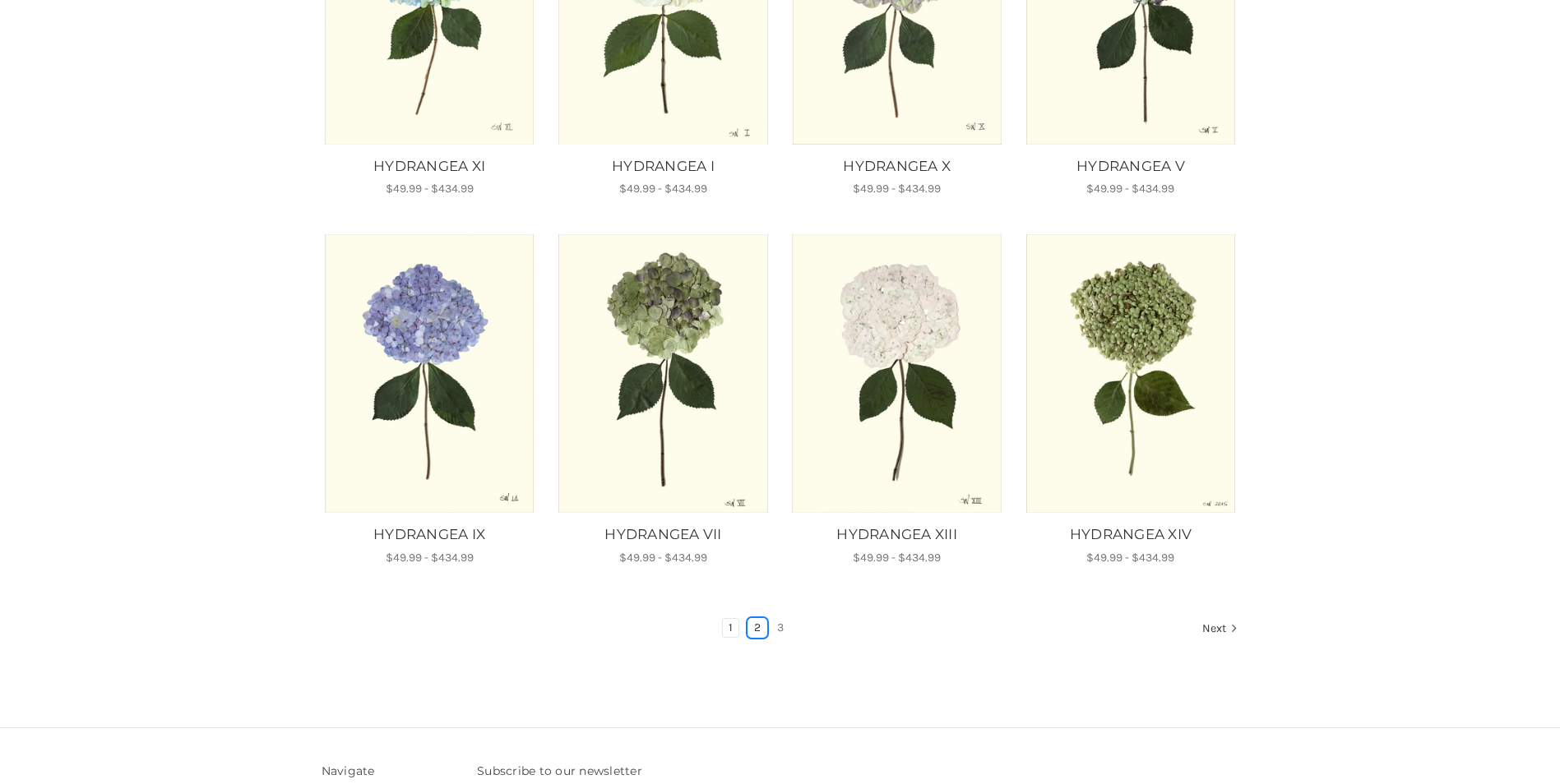
click at [754, 630] on link "2" at bounding box center [757, 628] width 18 height 18
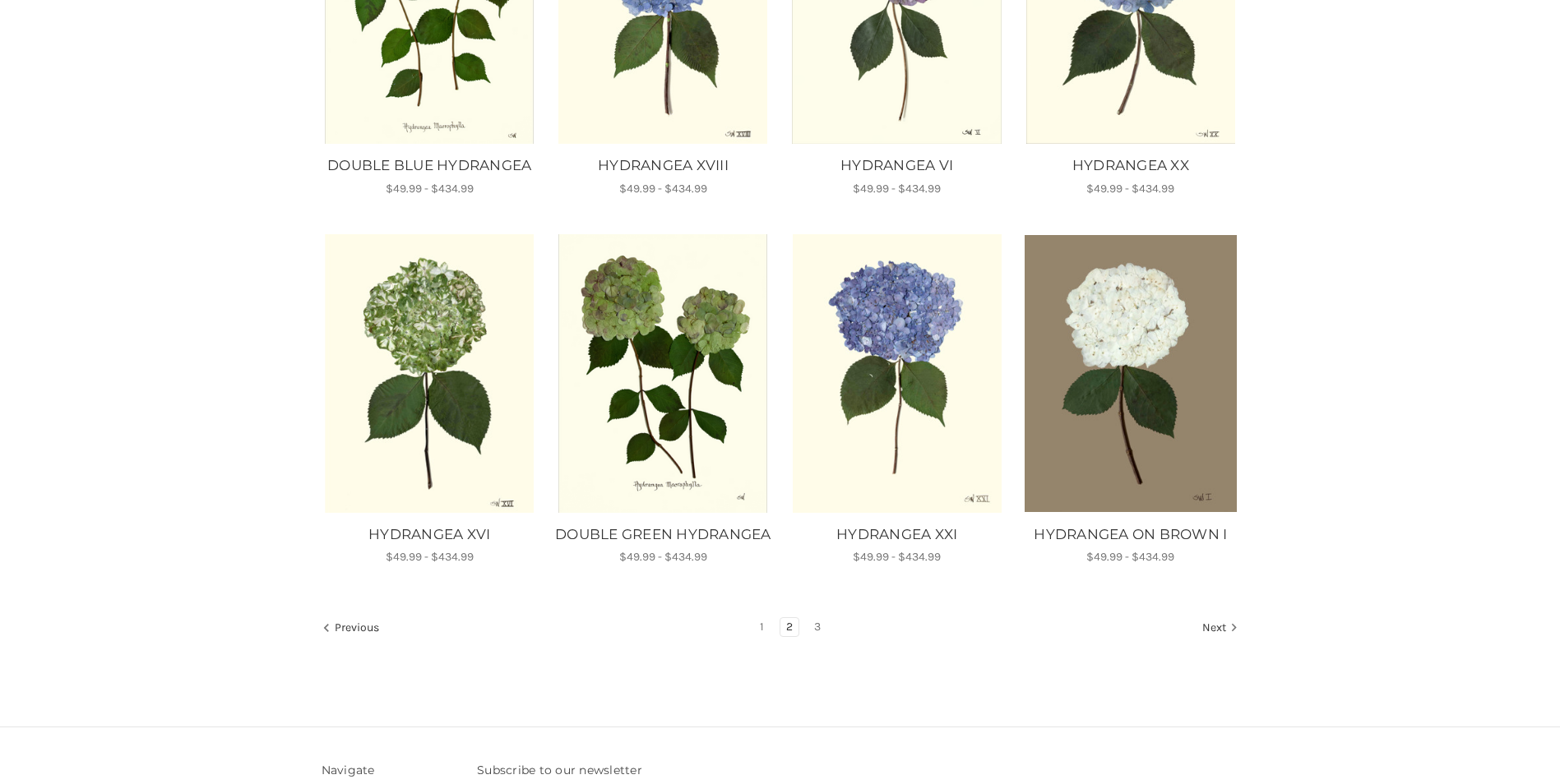
scroll to position [904, 0]
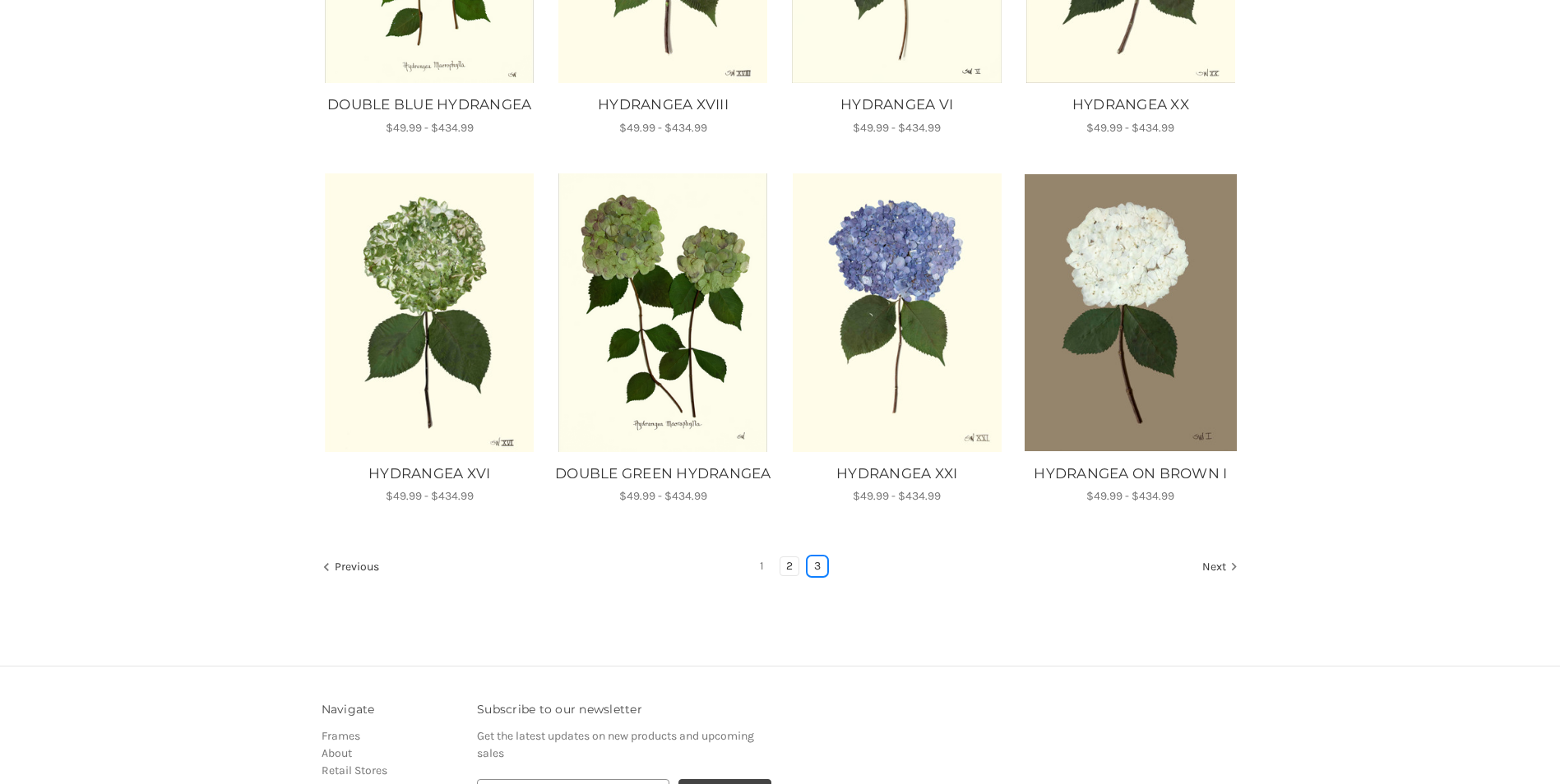
click at [819, 575] on link "3" at bounding box center [817, 566] width 18 height 18
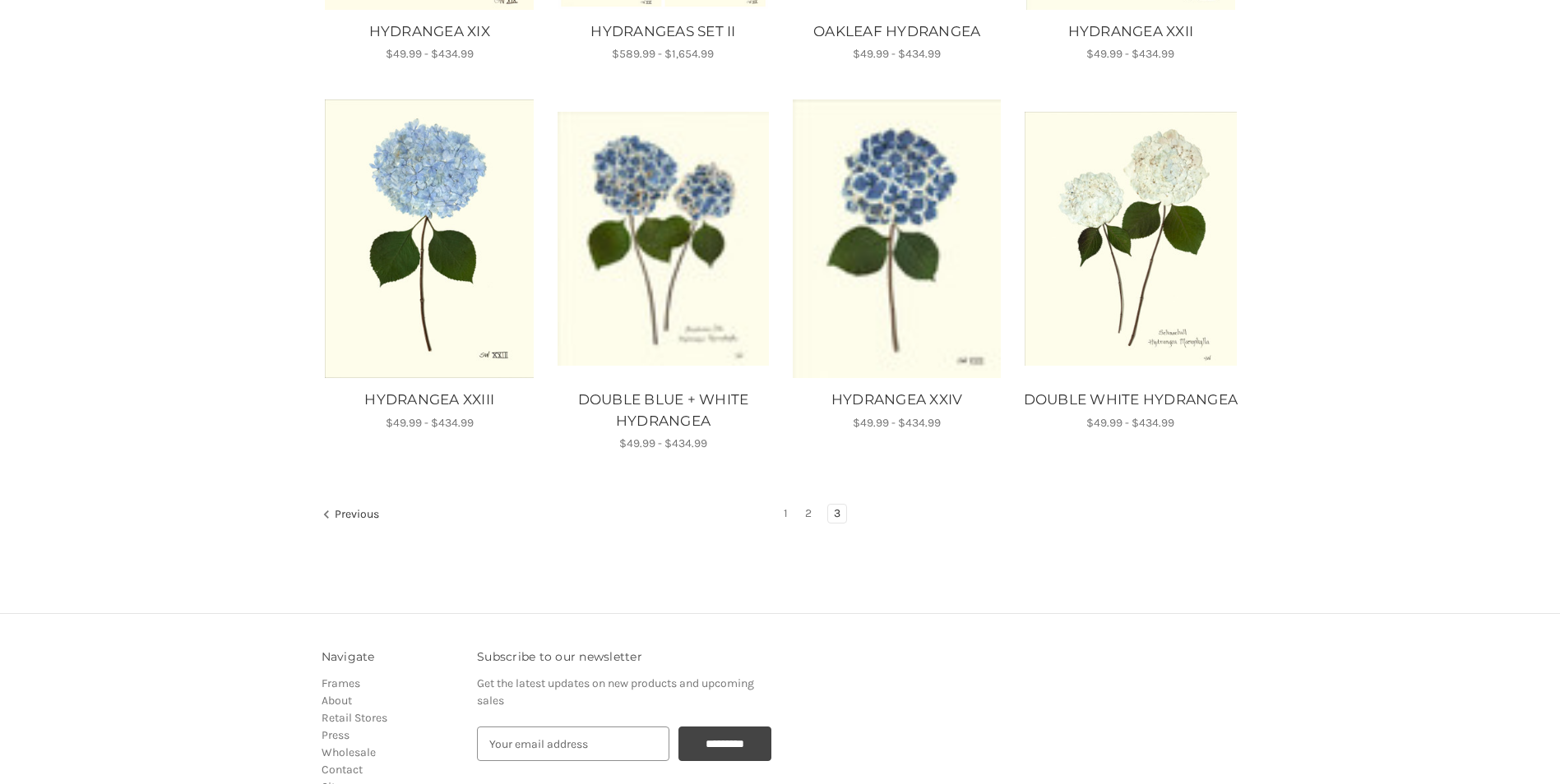
scroll to position [986, 0]
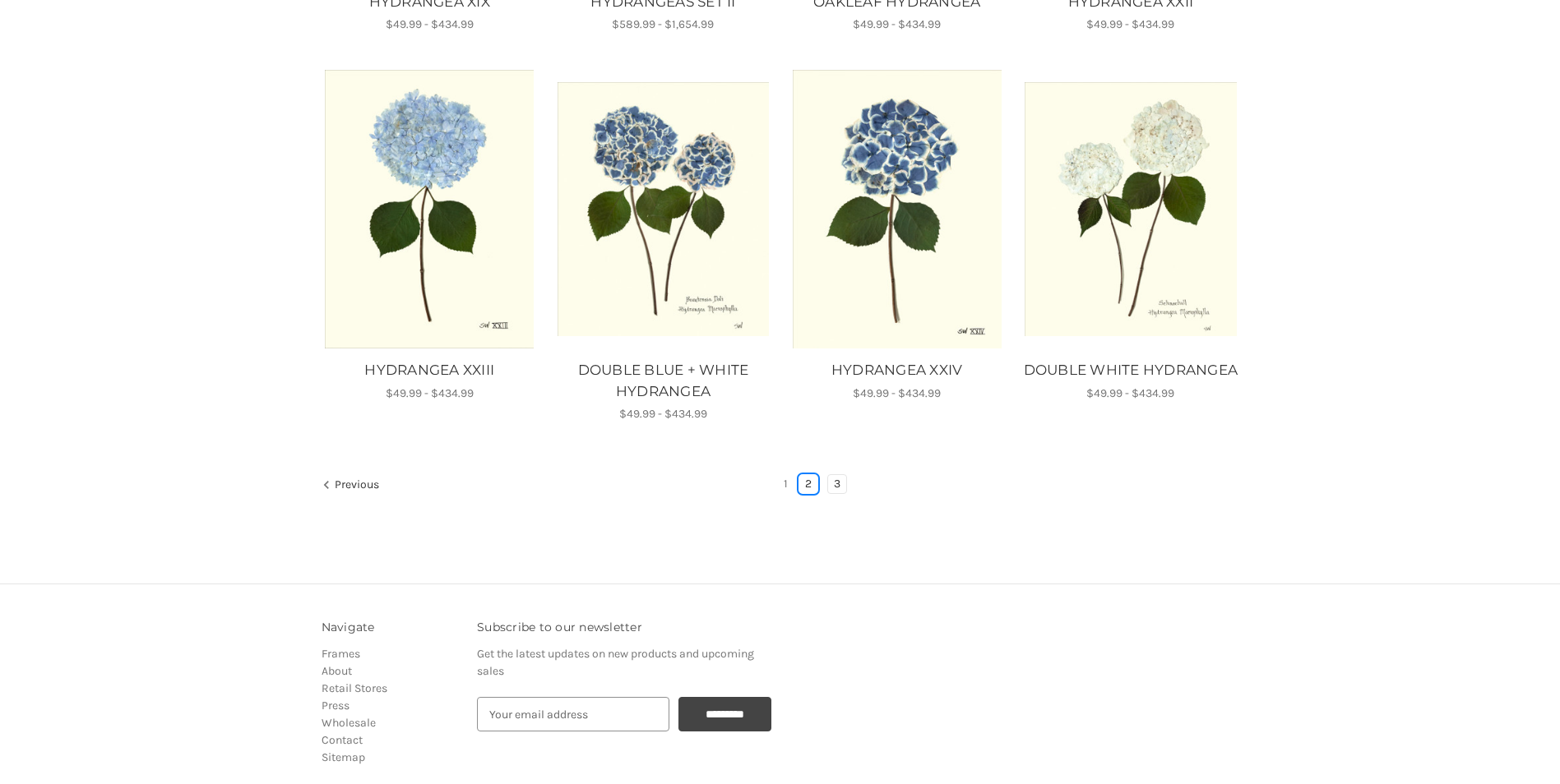
click at [812, 483] on link "2" at bounding box center [808, 484] width 18 height 18
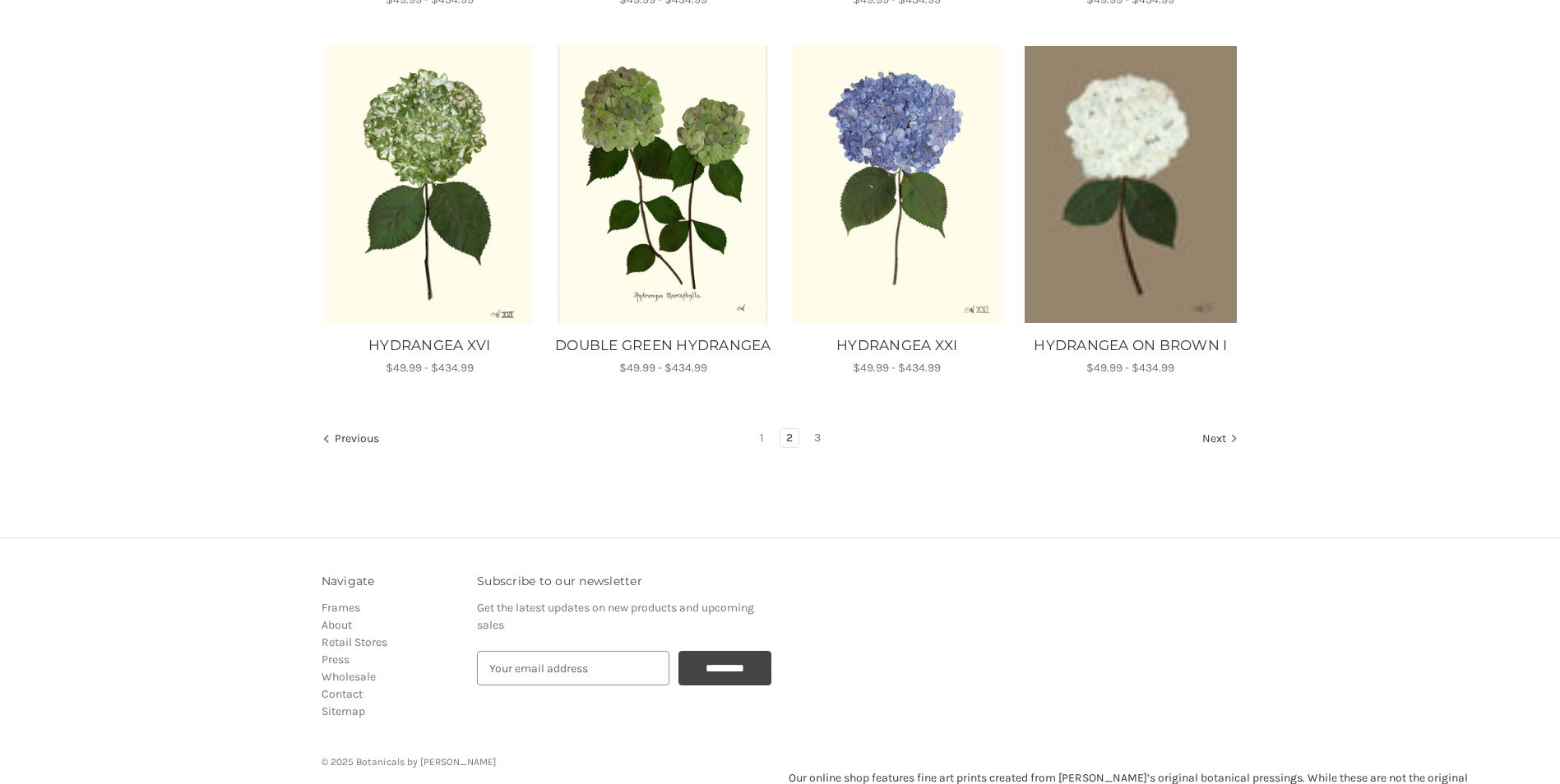
scroll to position [1108, 0]
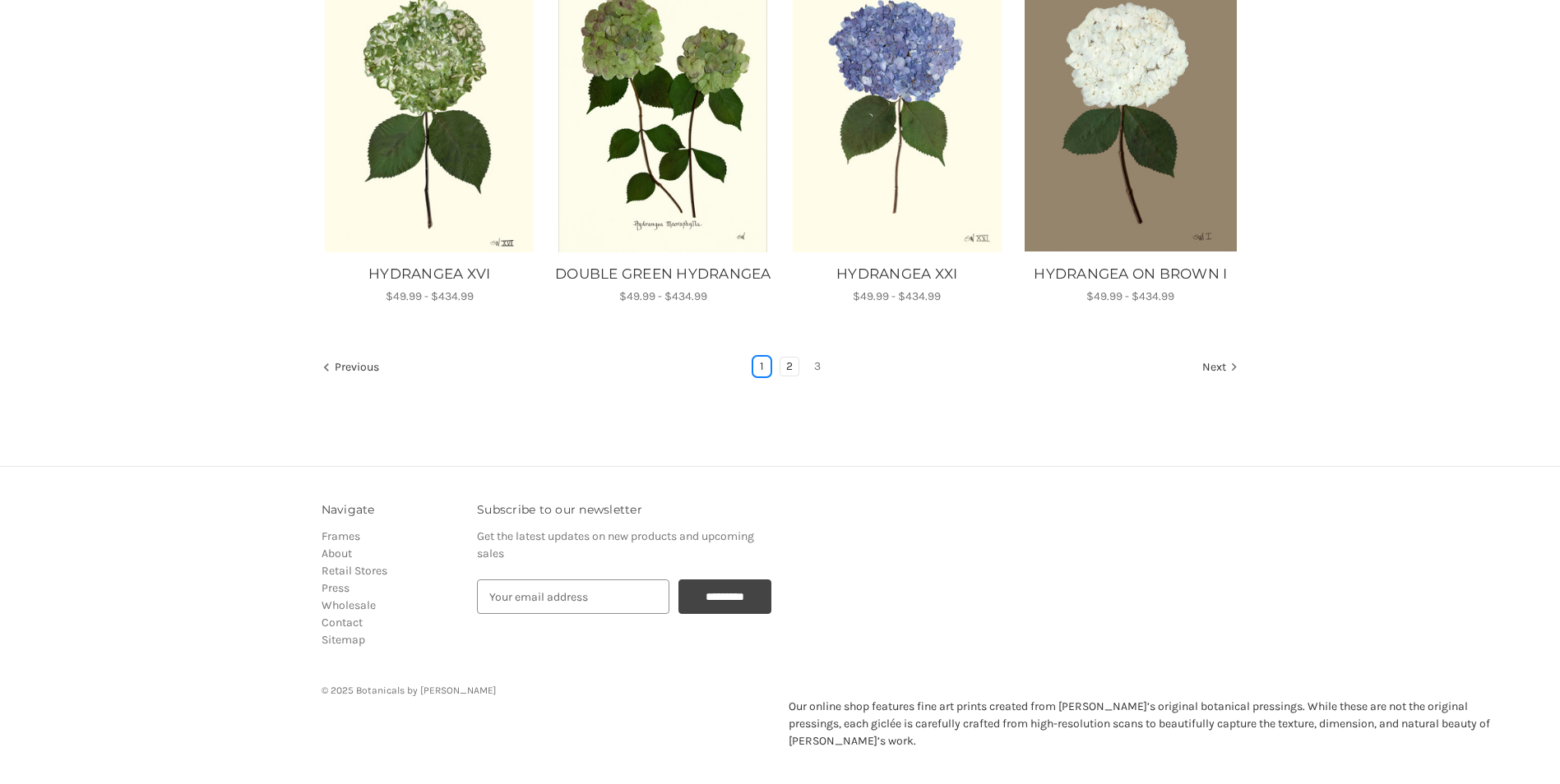
click at [766, 376] on link "1" at bounding box center [762, 366] width 16 height 18
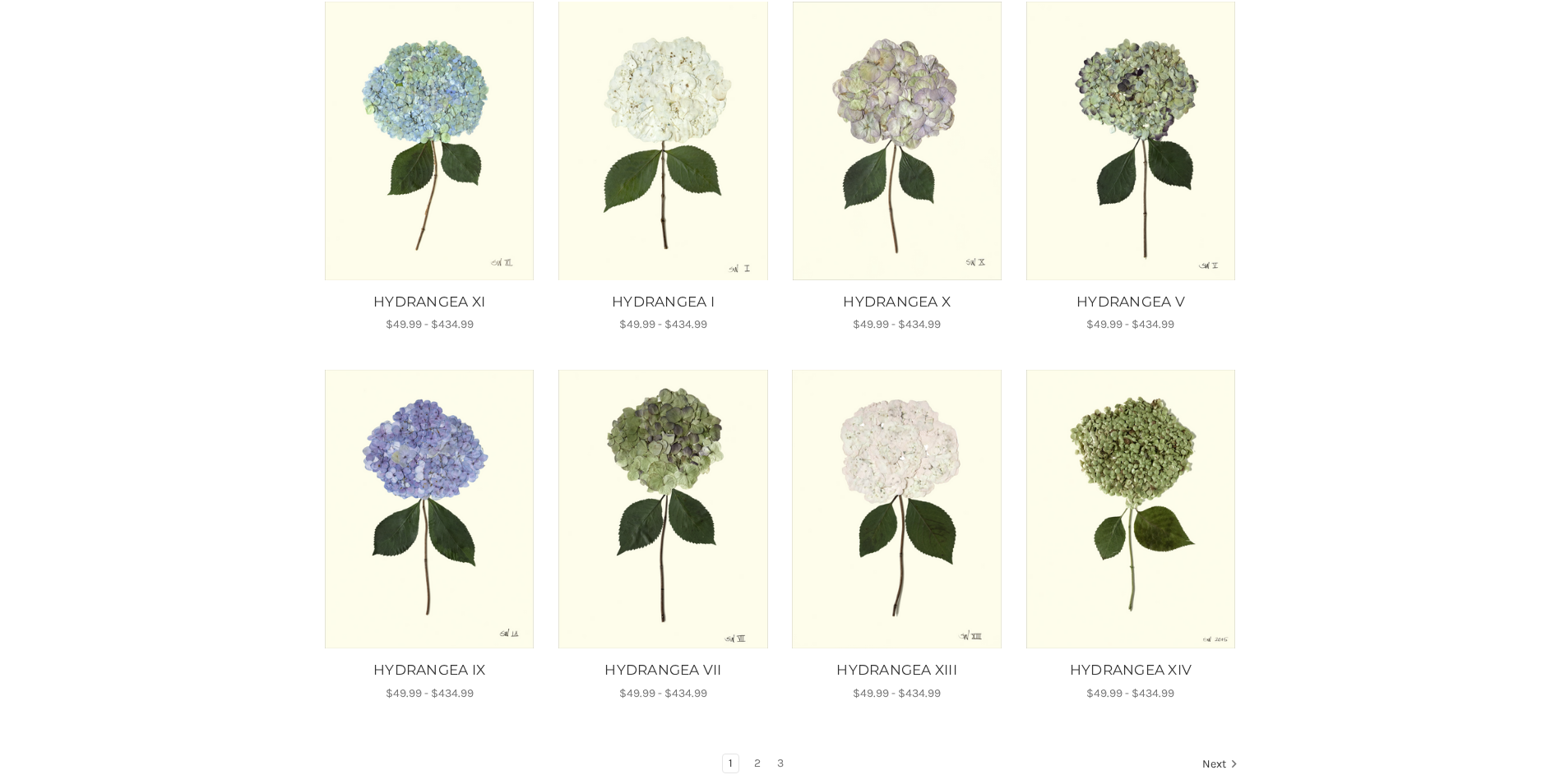
scroll to position [739, 0]
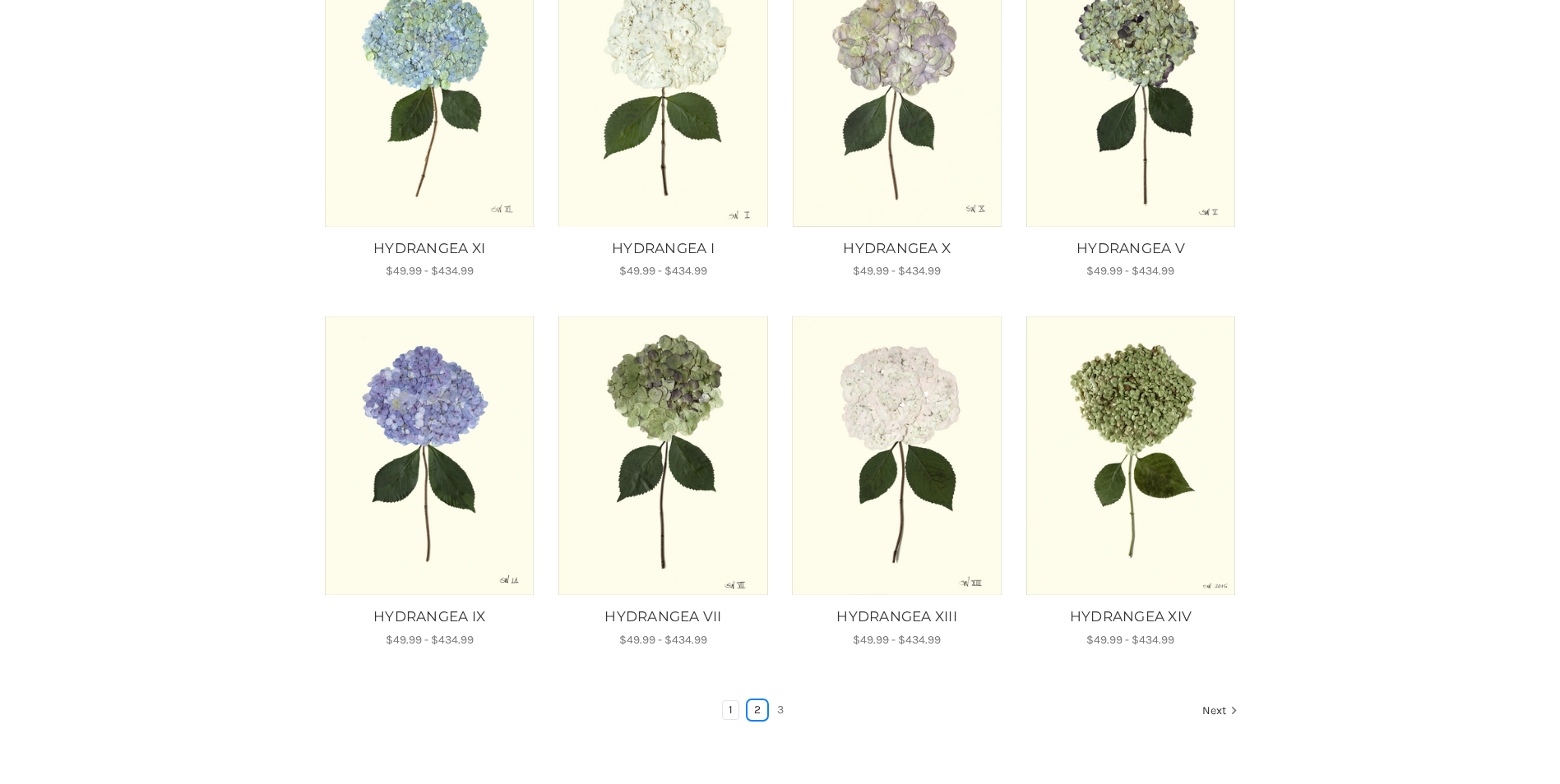
click at [754, 709] on link "2" at bounding box center [757, 710] width 18 height 18
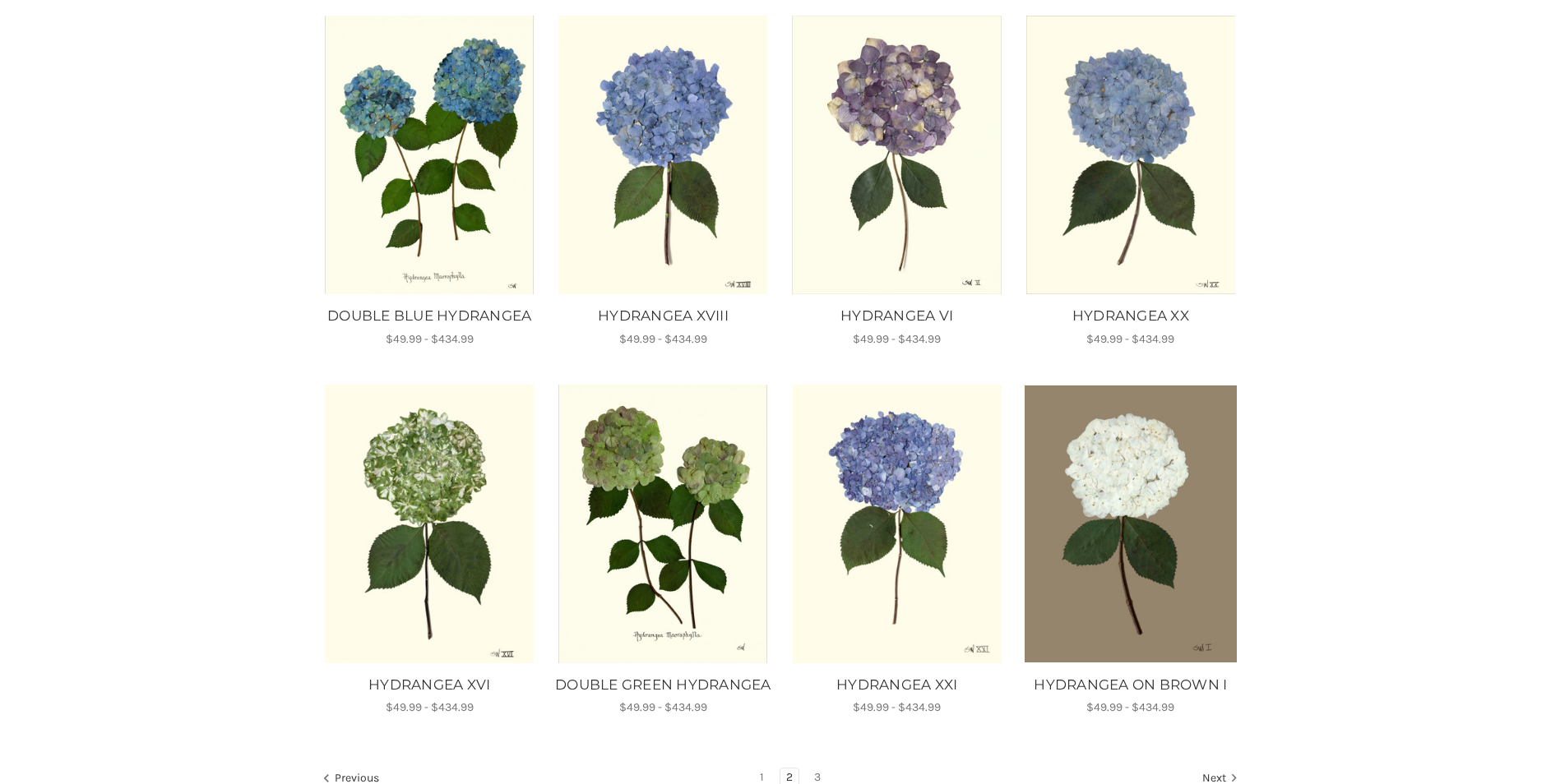
scroll to position [739, 0]
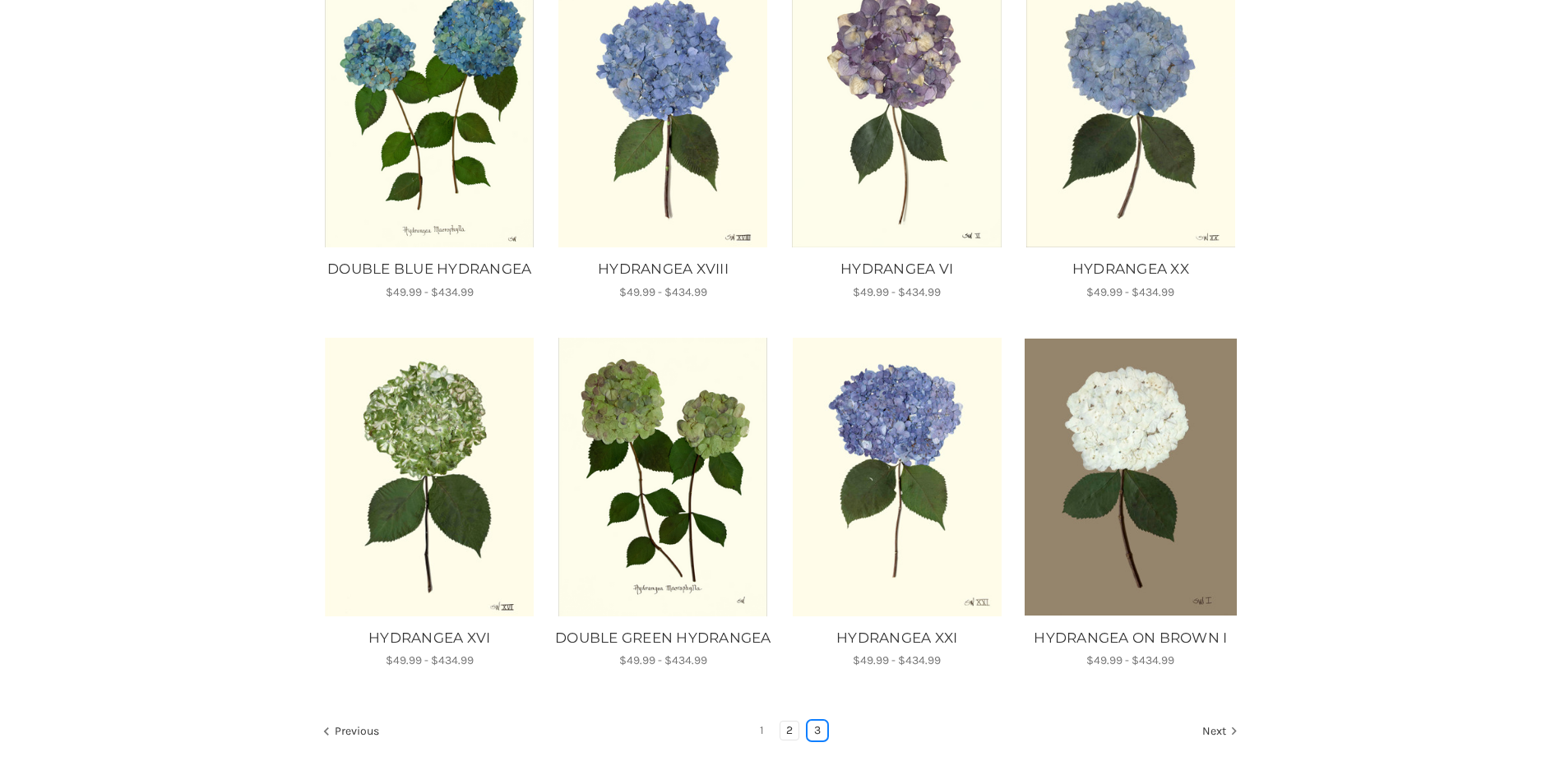
click at [819, 739] on link "3" at bounding box center [817, 731] width 18 height 18
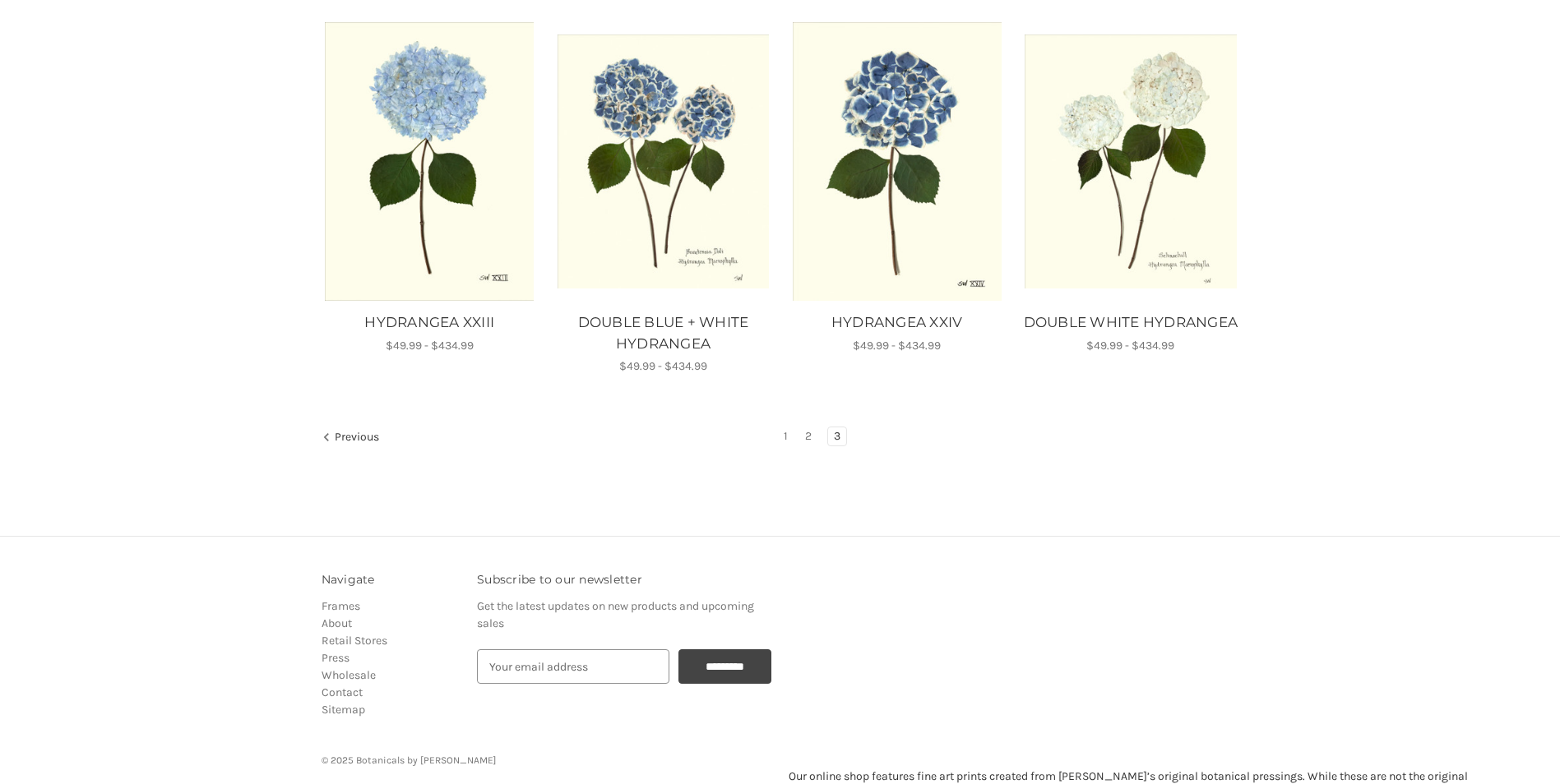
scroll to position [1086, 0]
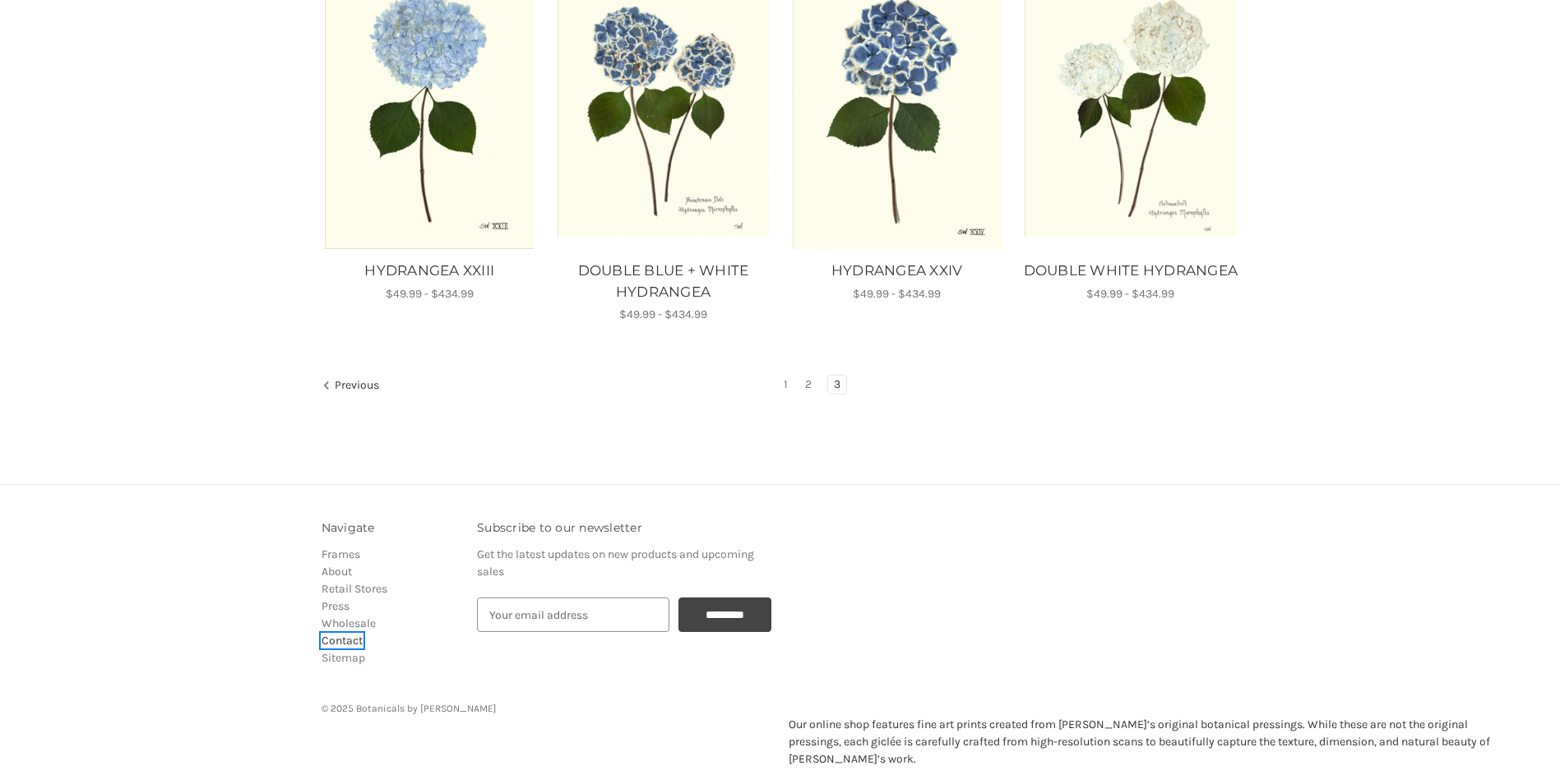
click at [323, 641] on link "Contact" at bounding box center [342, 640] width 41 height 14
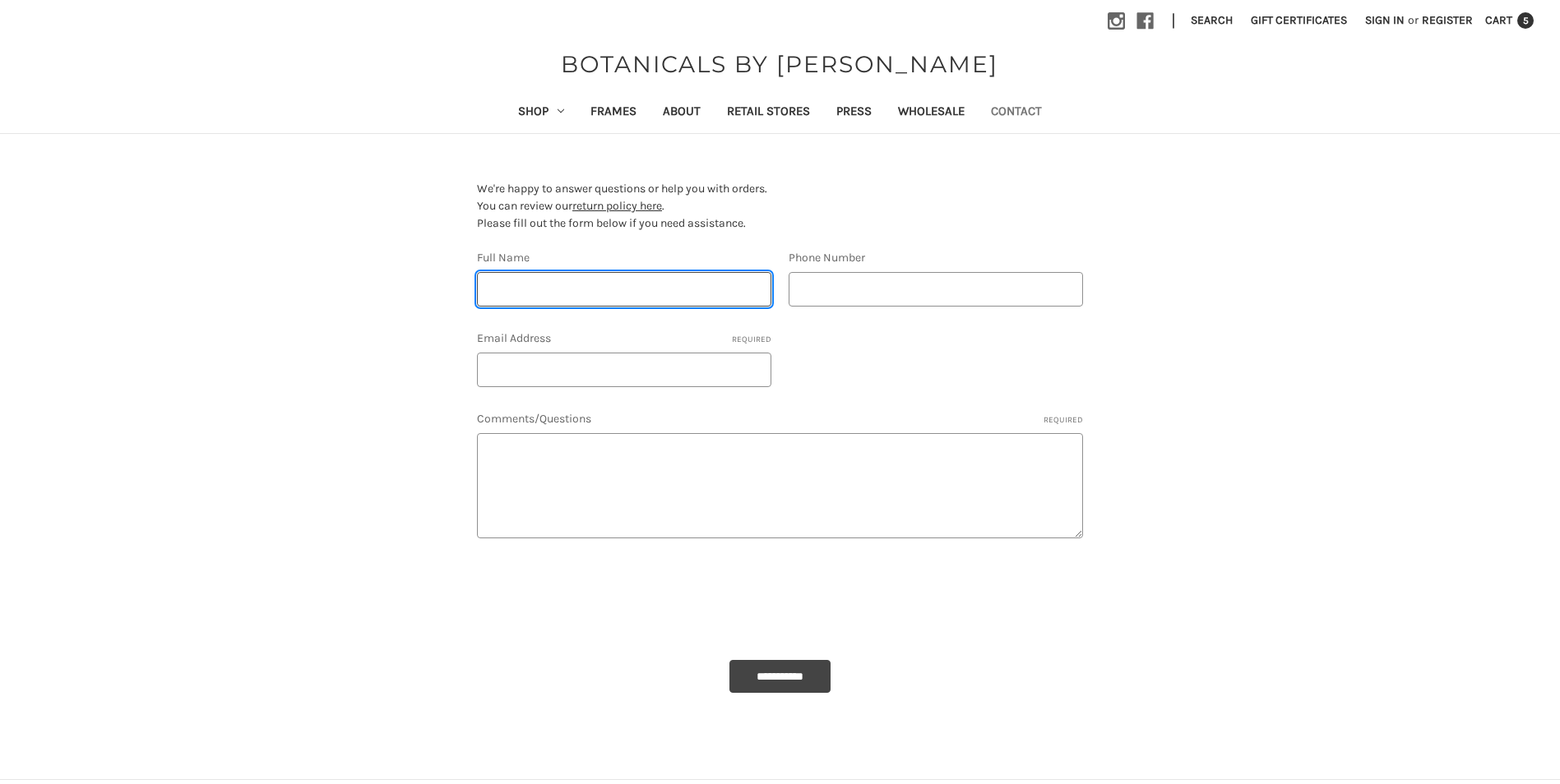
click at [555, 288] on input "Full Name" at bounding box center [624, 290] width 295 height 35
type input "Cheryl Craddock"
type input "9014825445"
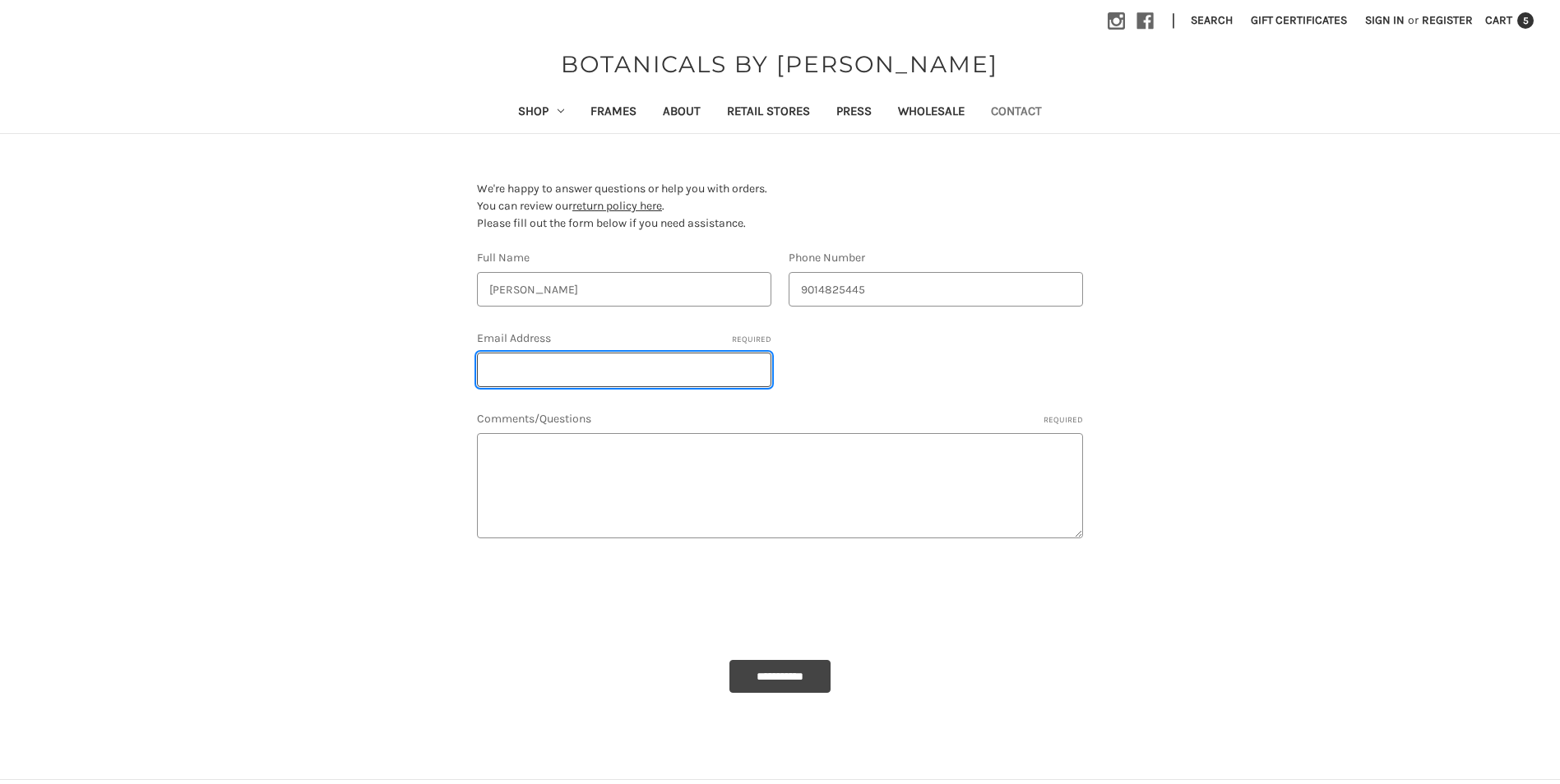
type input "clayncheryl@aol.com"
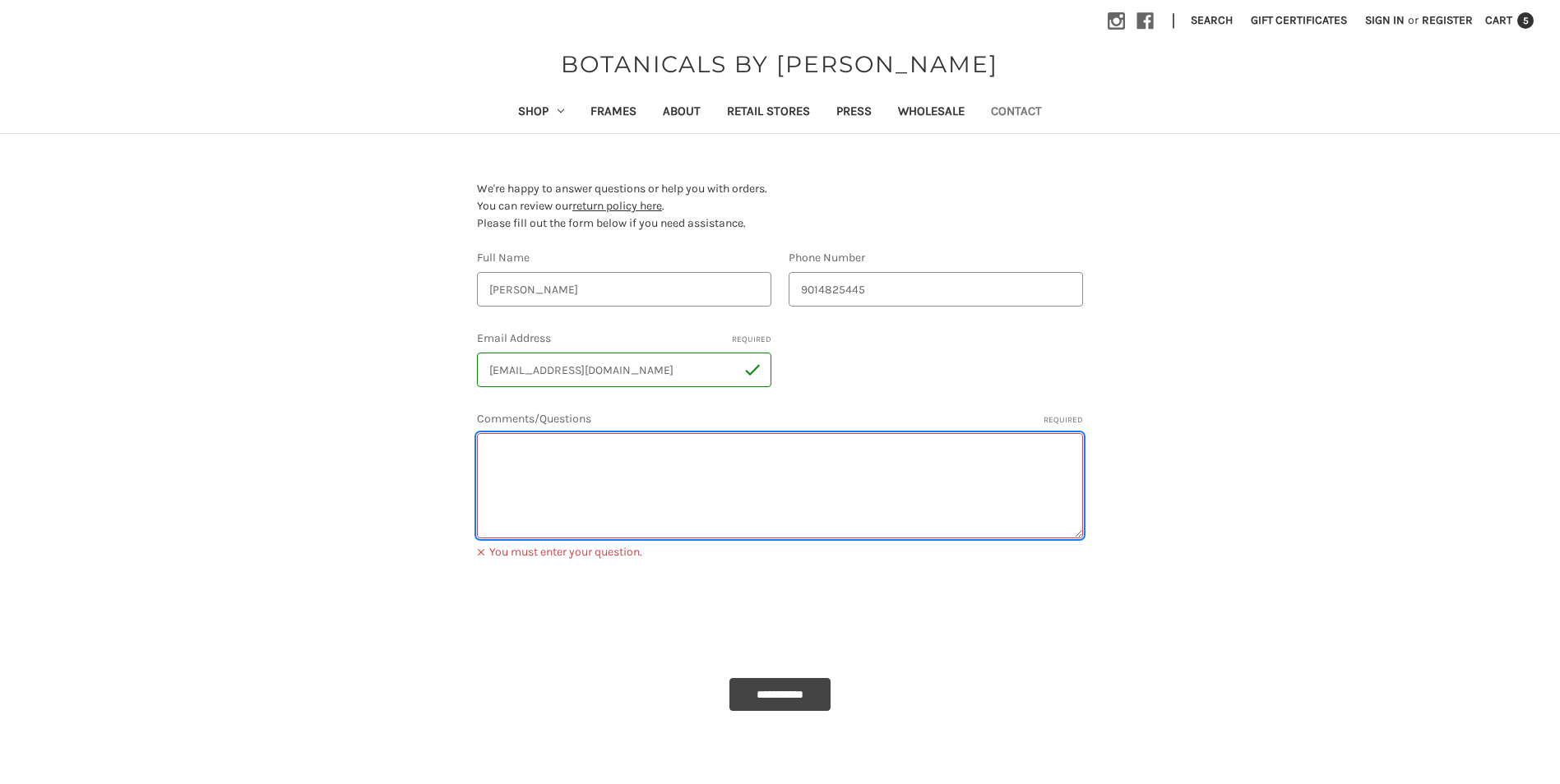
click at [552, 461] on textarea "Comments/Questions Required" at bounding box center [780, 486] width 606 height 105
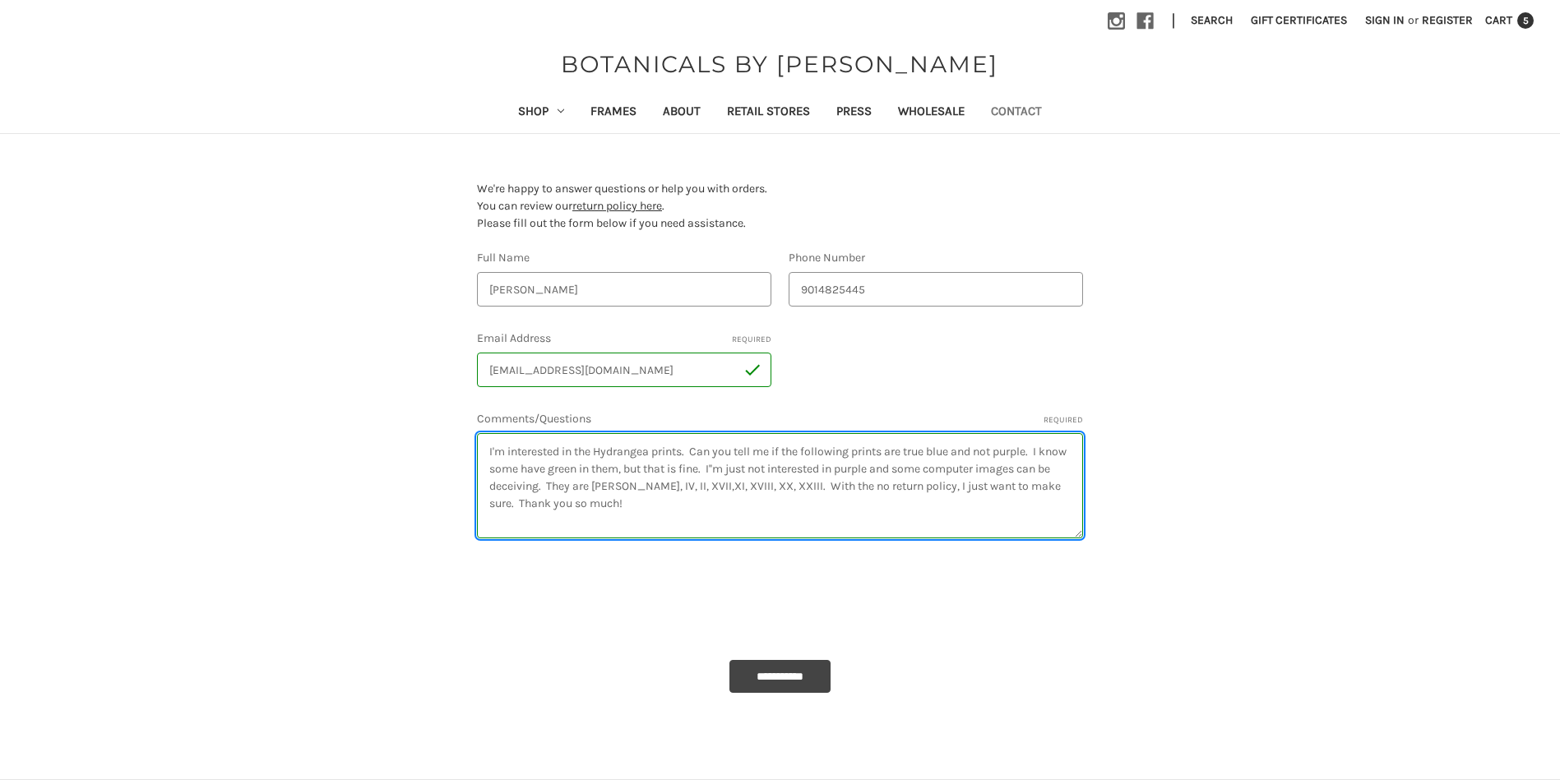
click at [911, 468] on textarea "I'm interested in the Hydrangea prints. Can you tell me if the following prints…" at bounding box center [780, 486] width 606 height 105
type textarea "I'm interested in the Hydrangea prints. Can you tell me if the following prints…"
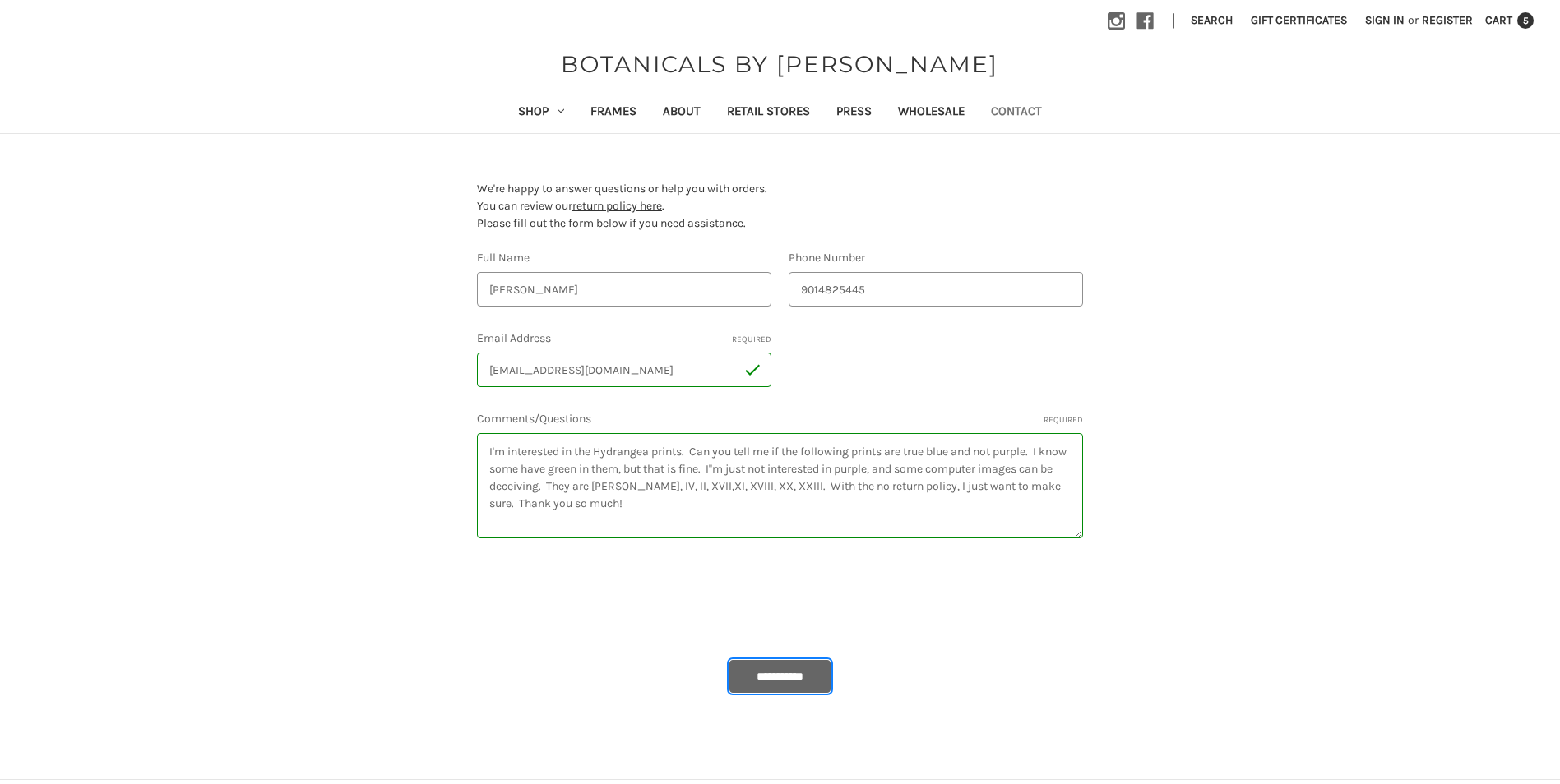
click at [770, 671] on input "**********" at bounding box center [780, 676] width 101 height 33
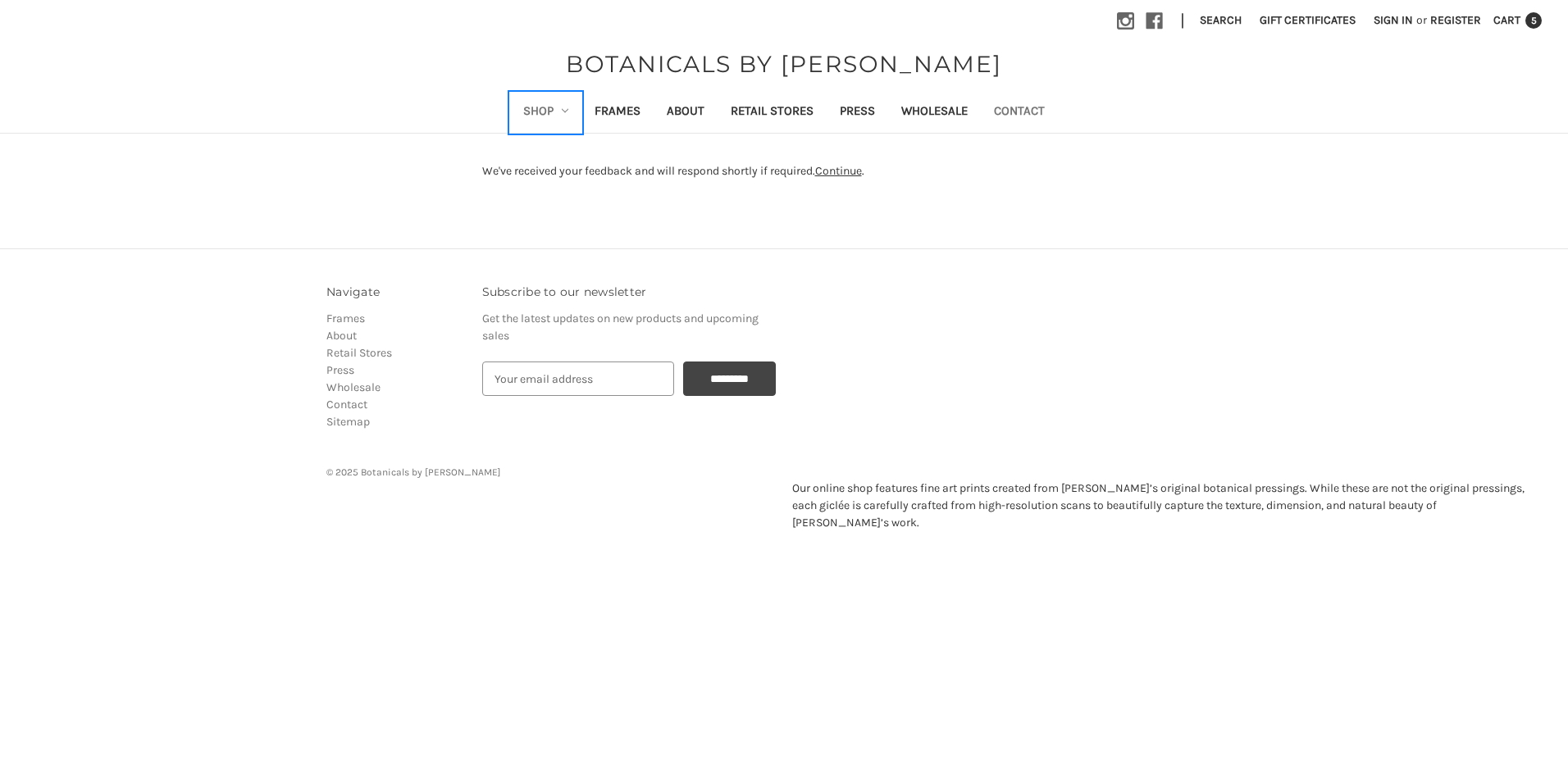
click at [520, 109] on link "Shop" at bounding box center [546, 112] width 72 height 40
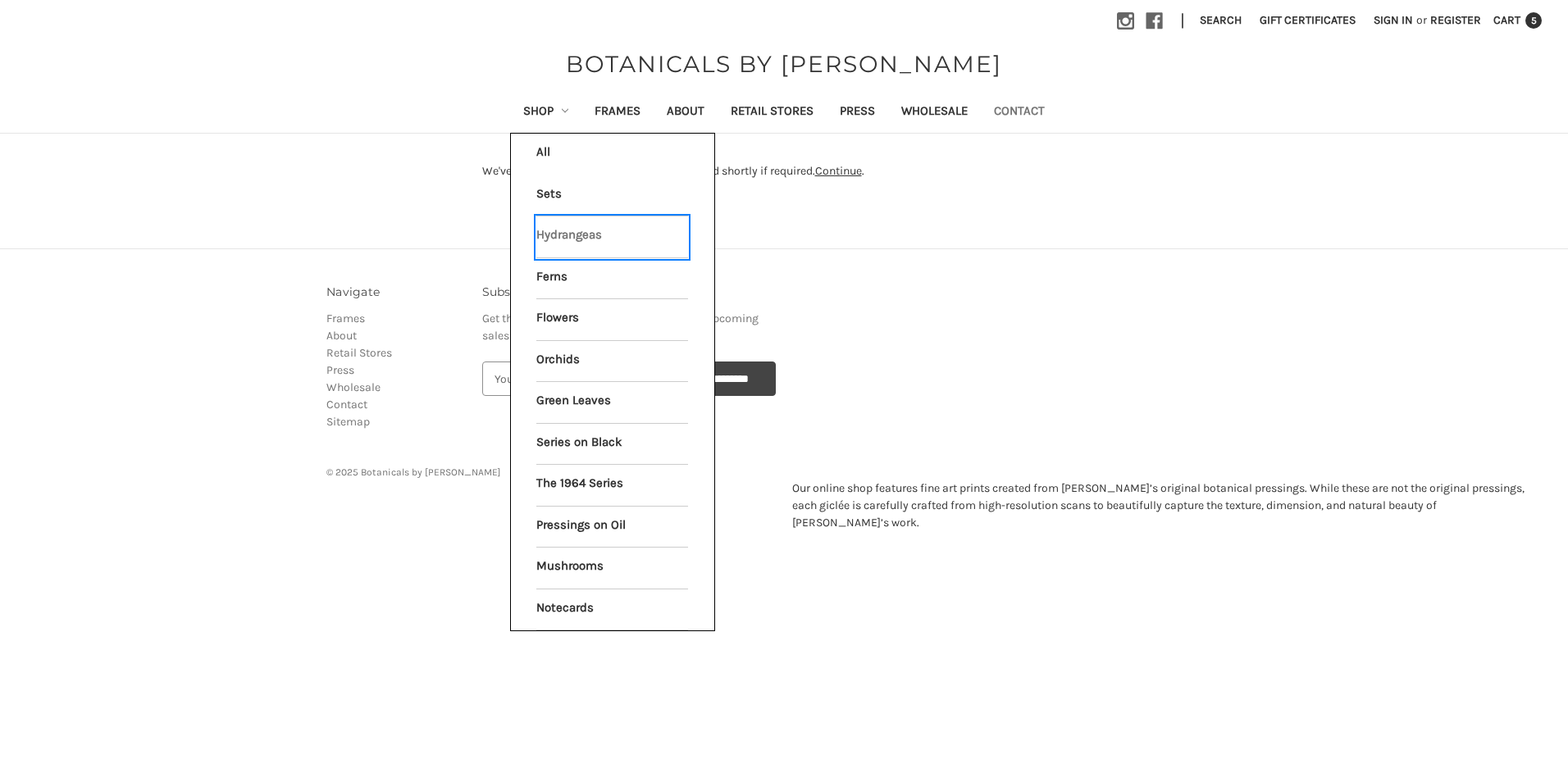
click at [541, 229] on link "Hydrangeas" at bounding box center [612, 236] width 152 height 41
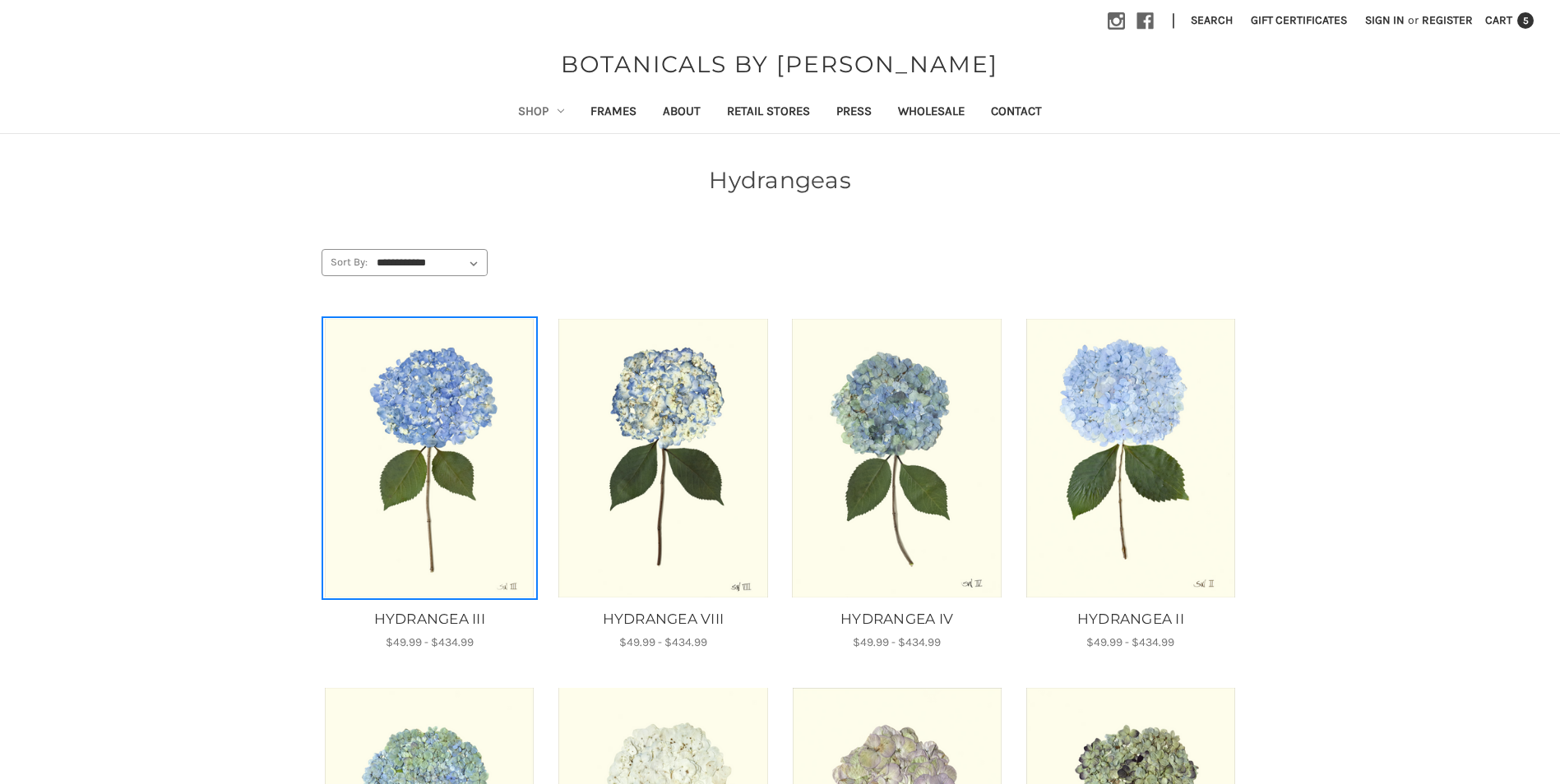
click at [450, 407] on img "HYDRANGEA III, Price range from $49.99 to $434.99\a\a" at bounding box center [429, 458] width 211 height 279
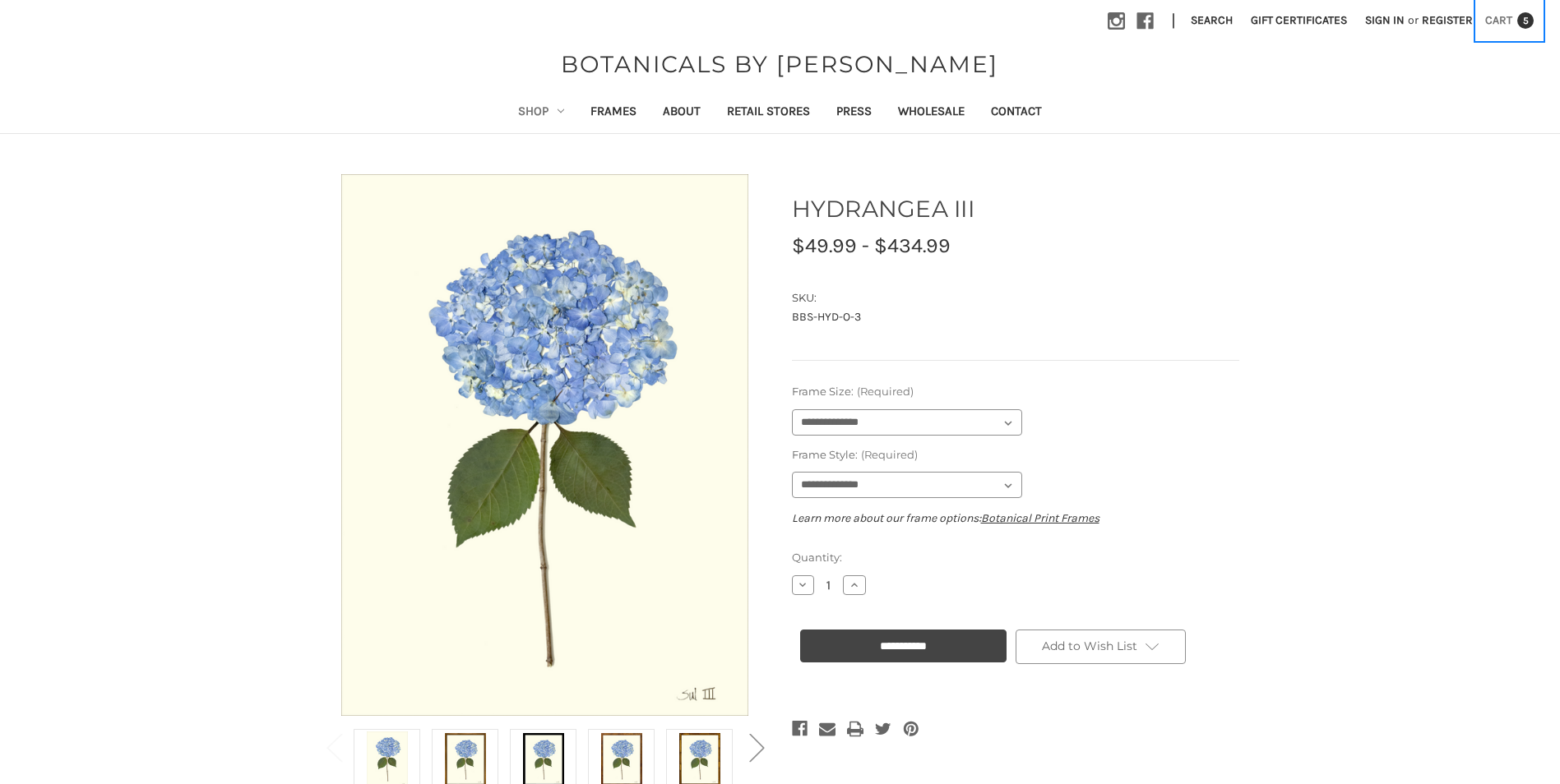
click at [1522, 23] on span "5" at bounding box center [1525, 20] width 17 height 17
